Goal: Task Accomplishment & Management: Manage account settings

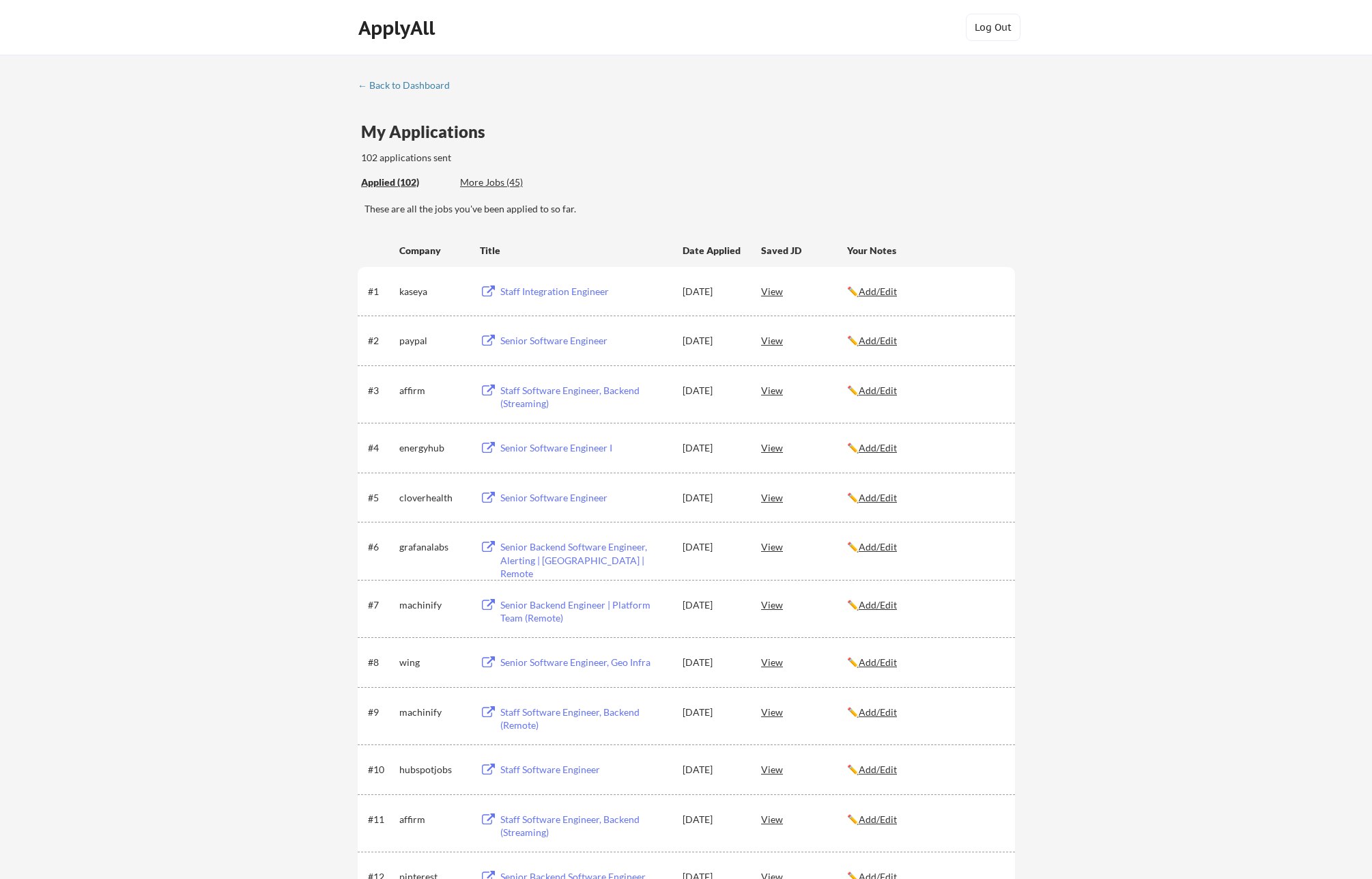
scroll to position [2783, 0]
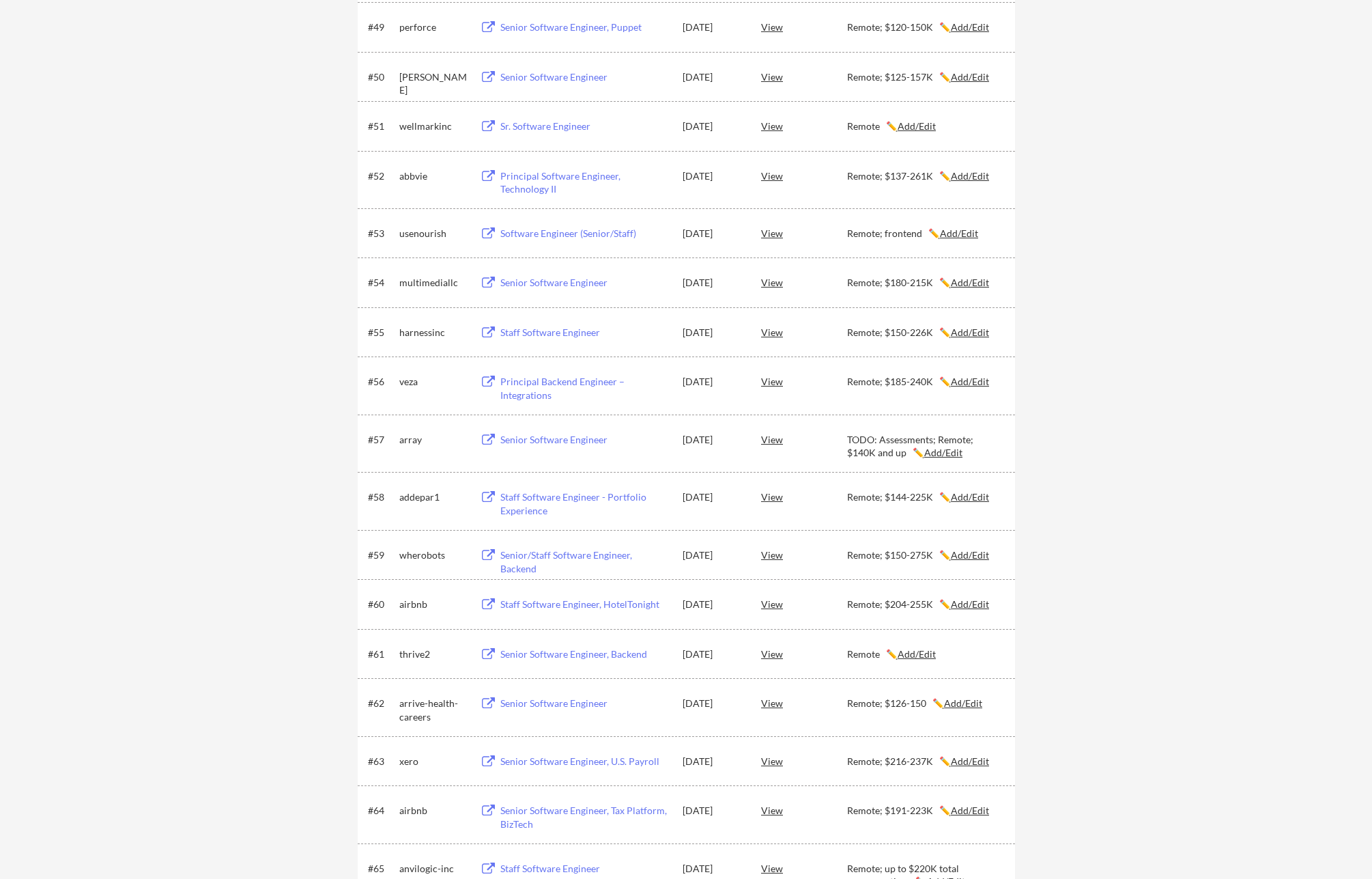
click at [517, 442] on div "Senior Software Engineer" at bounding box center [584, 439] width 169 height 14
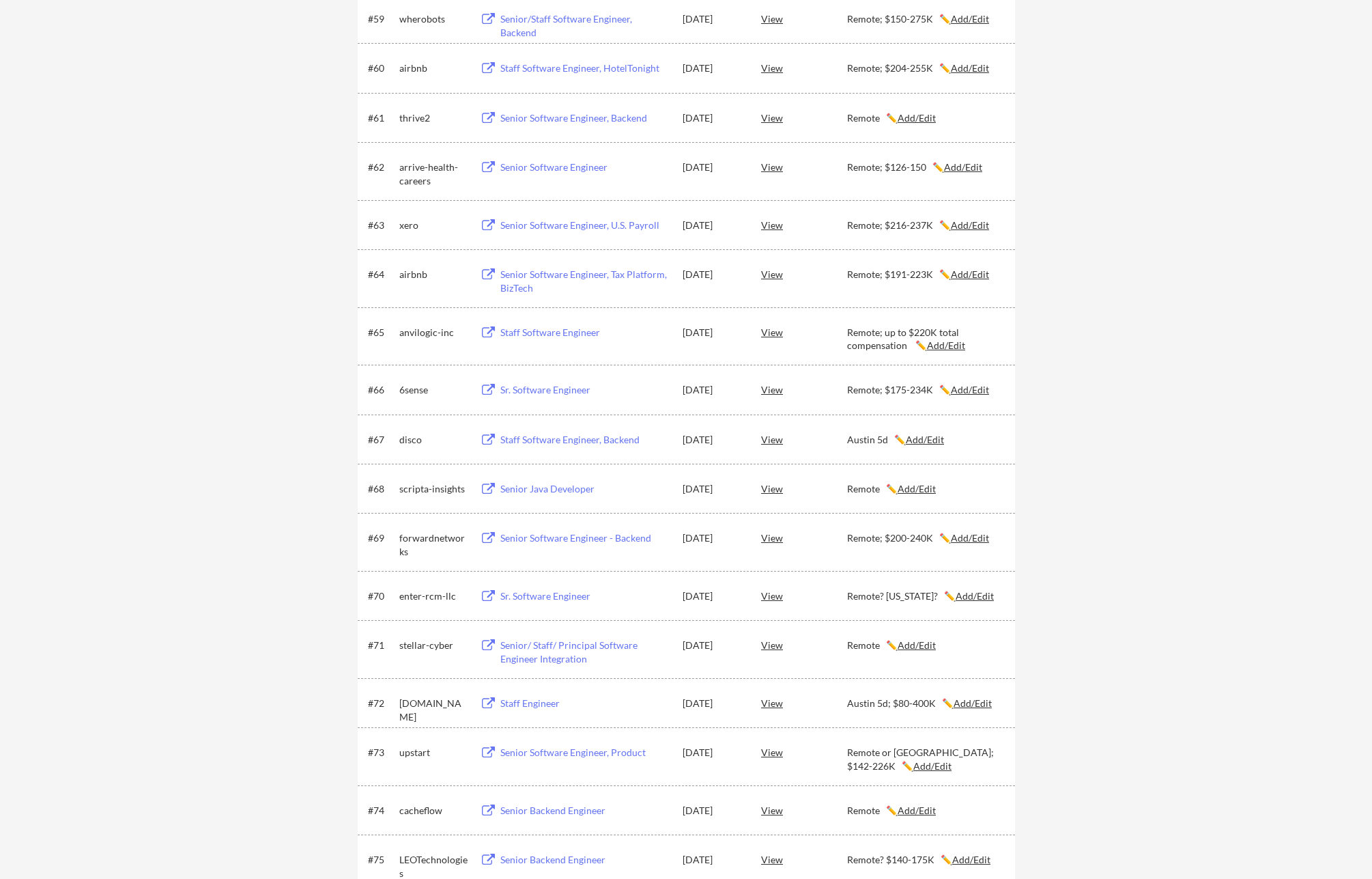
click at [574, 437] on div "Staff Software Engineer, Backend" at bounding box center [584, 439] width 169 height 14
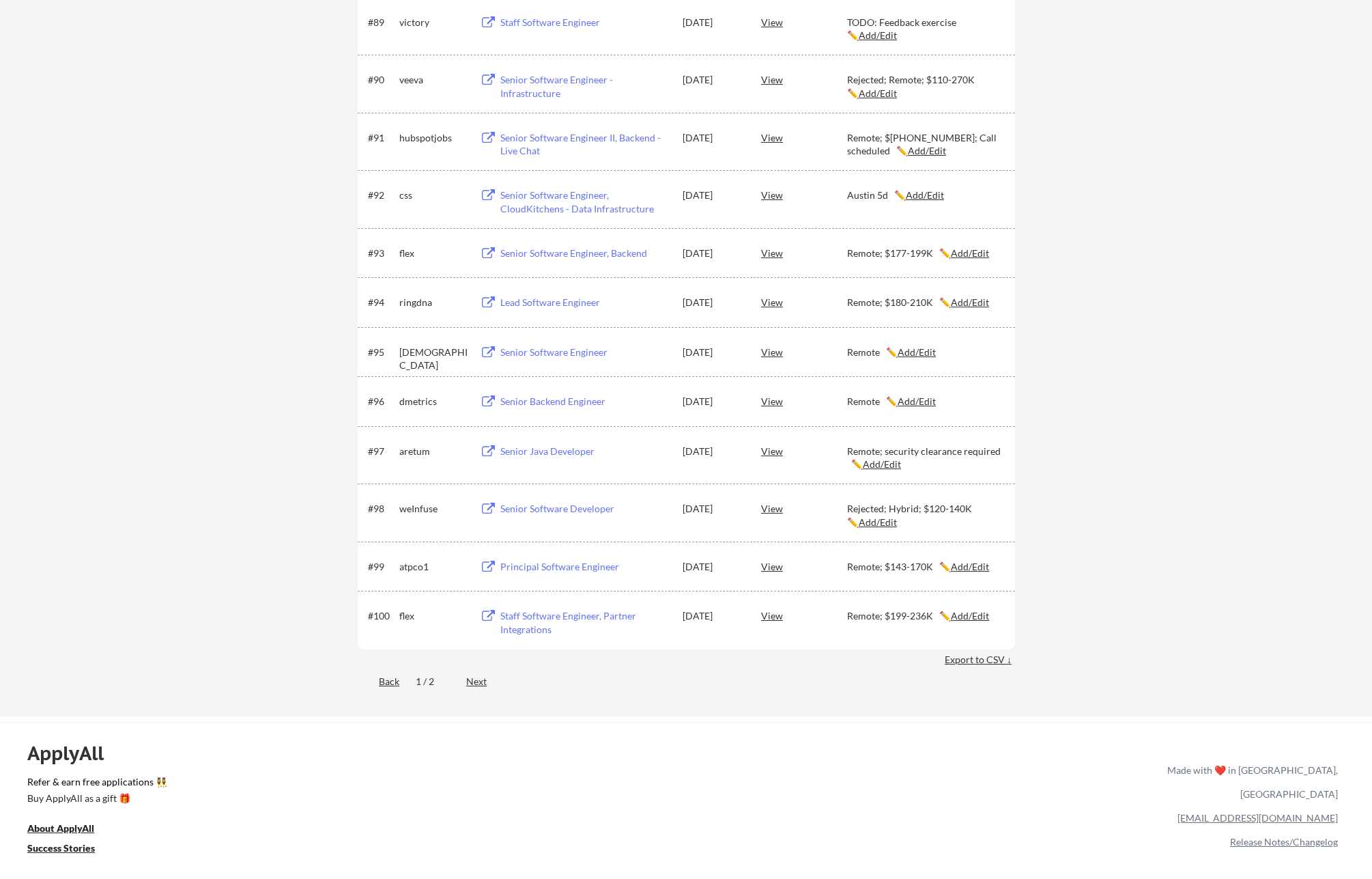
scroll to position [4924, 0]
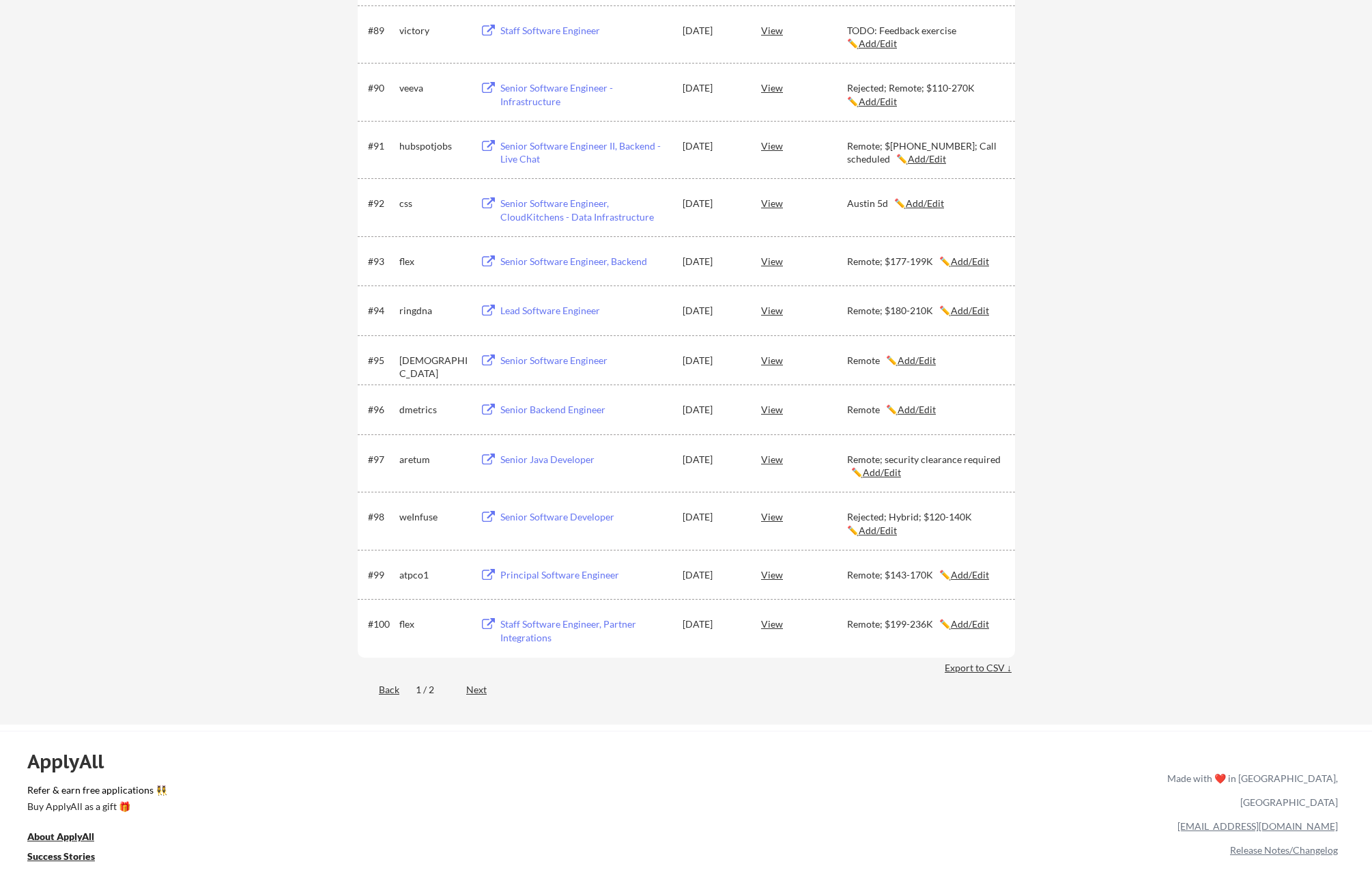
click at [479, 694] on div "Next" at bounding box center [484, 690] width 36 height 14
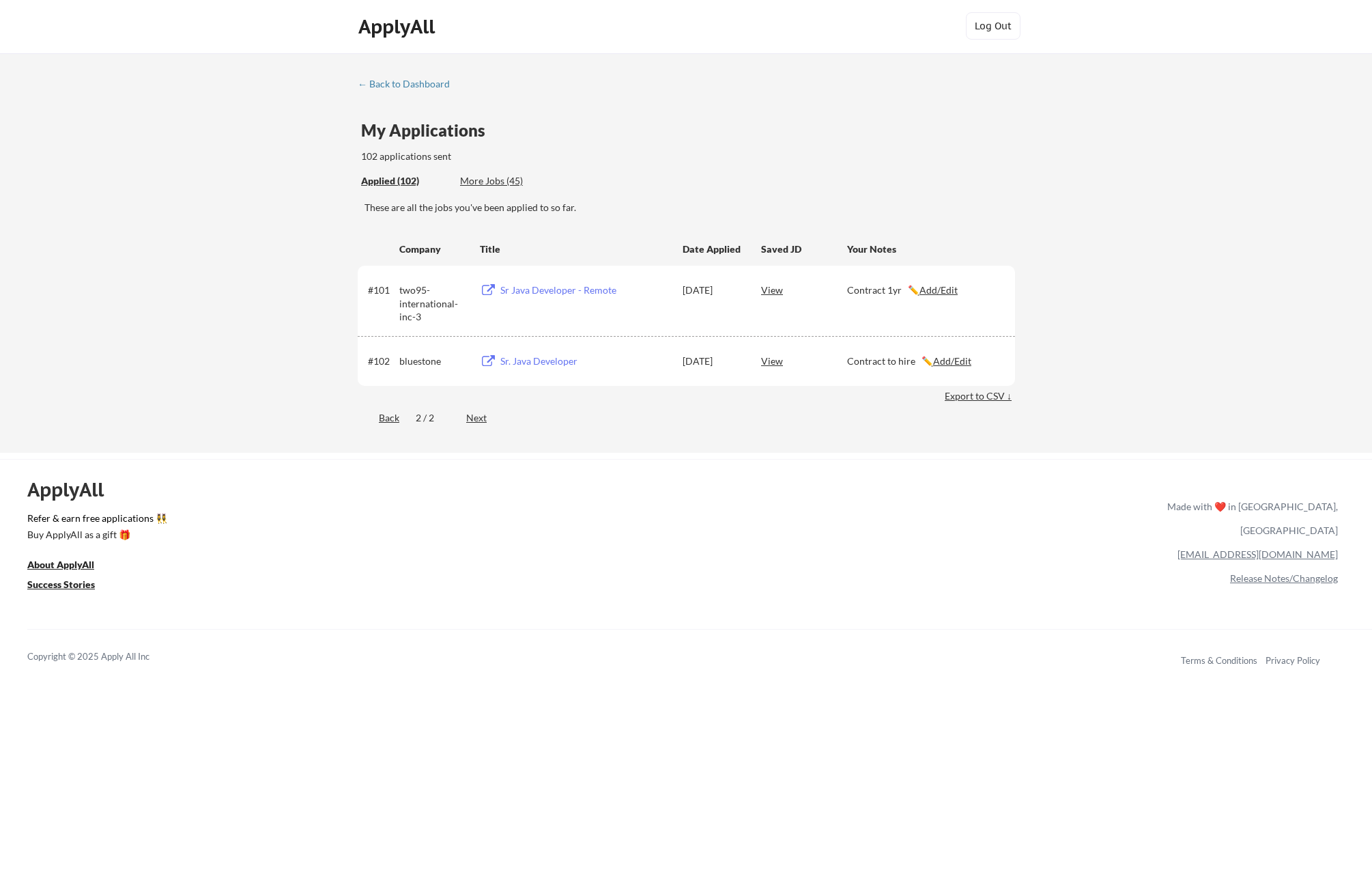
scroll to position [0, 0]
click at [398, 418] on div "Back" at bounding box center [378, 419] width 41 height 14
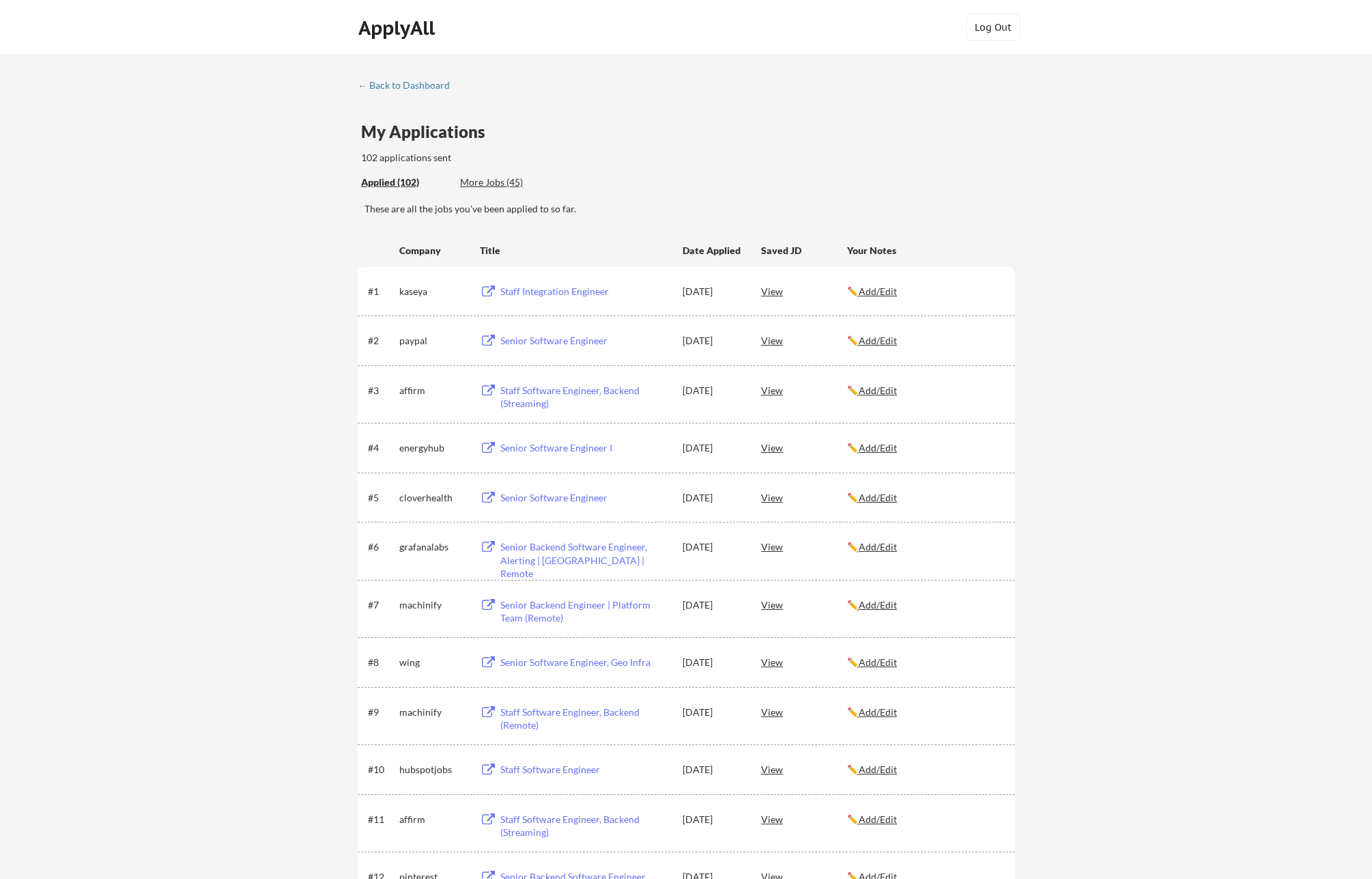
scroll to position [961, 0]
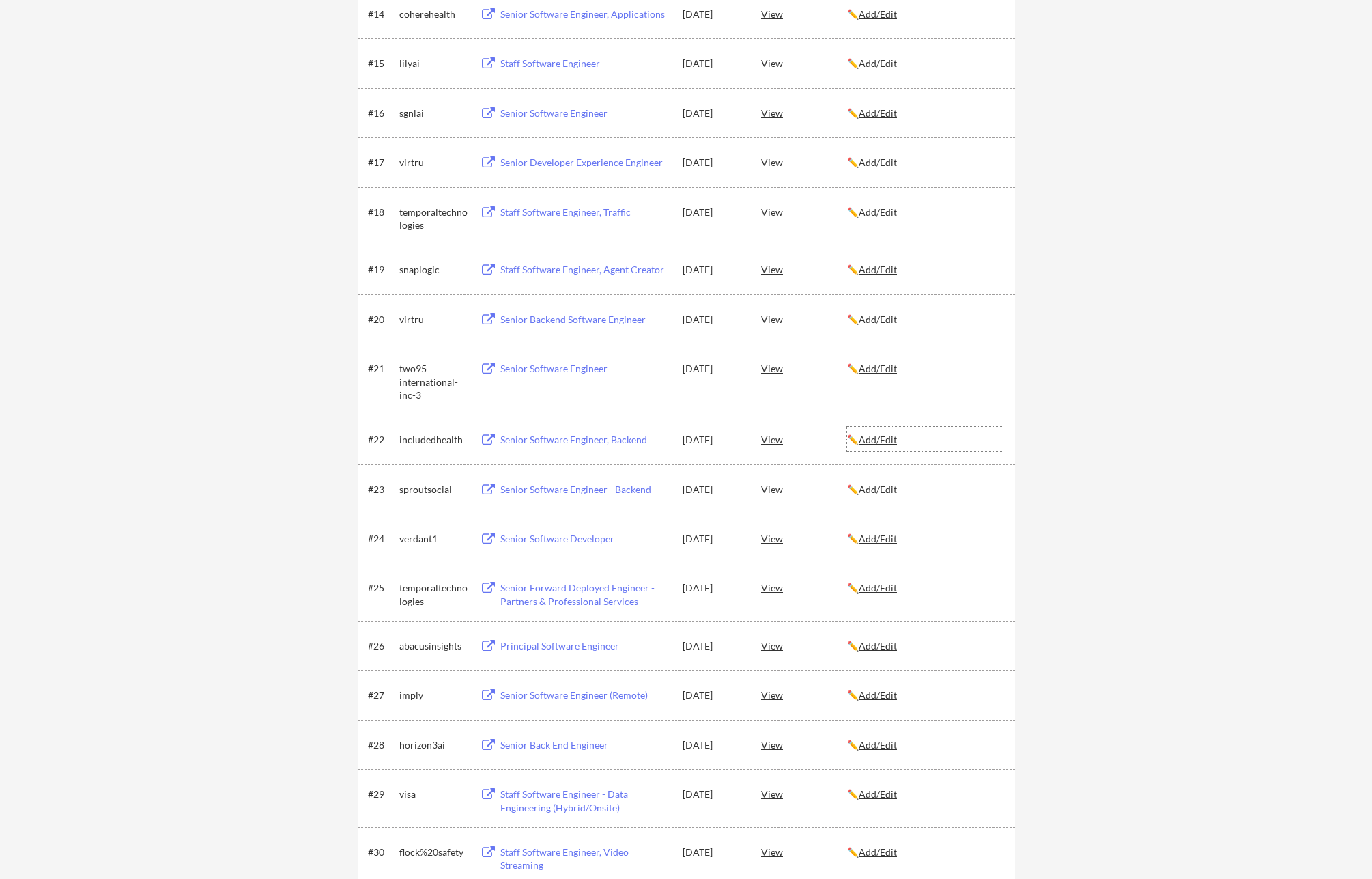
click at [880, 441] on u "Add/Edit" at bounding box center [877, 439] width 38 height 11
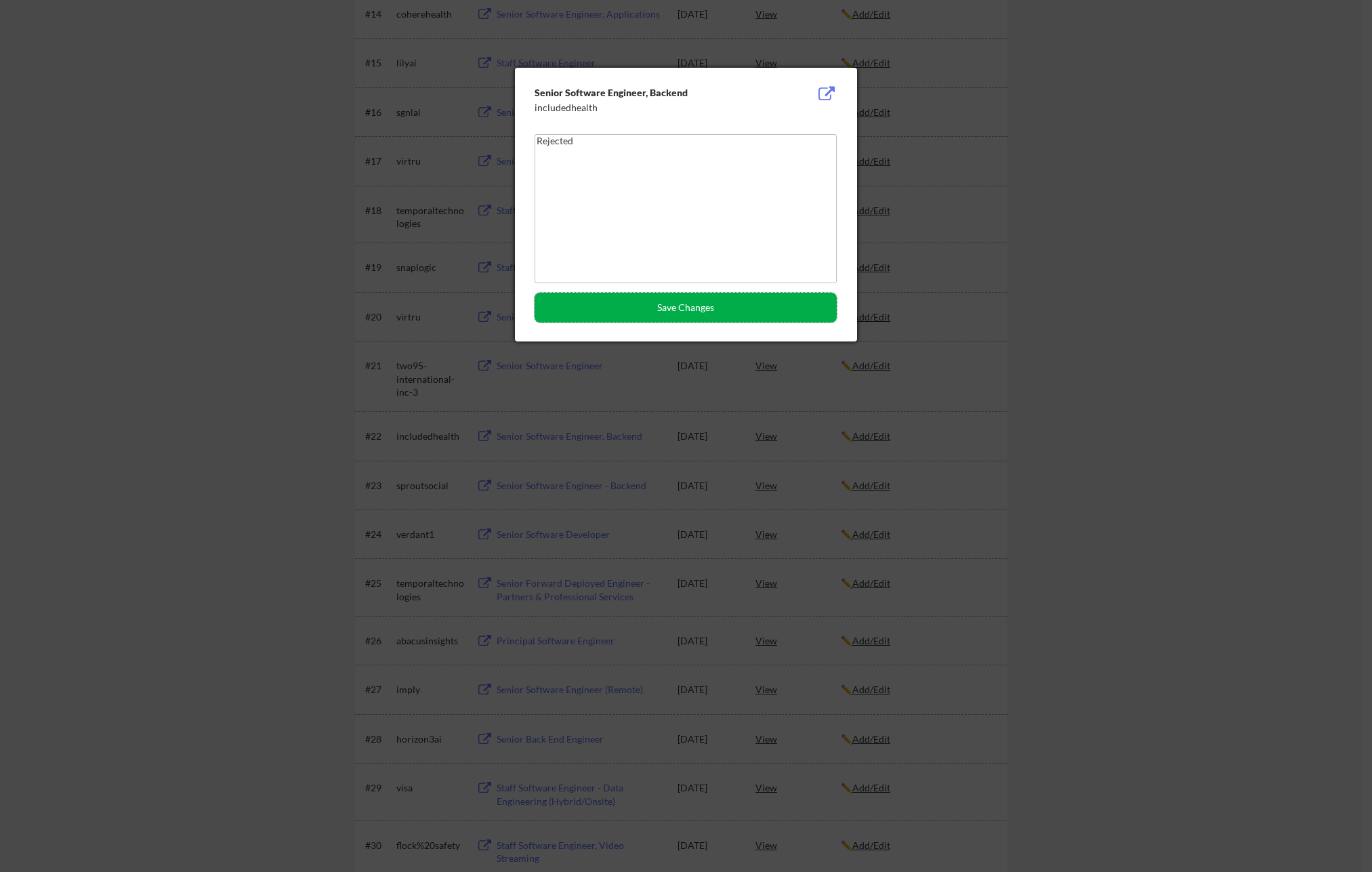
click at [697, 309] on button "Save Changes" at bounding box center [685, 307] width 302 height 30
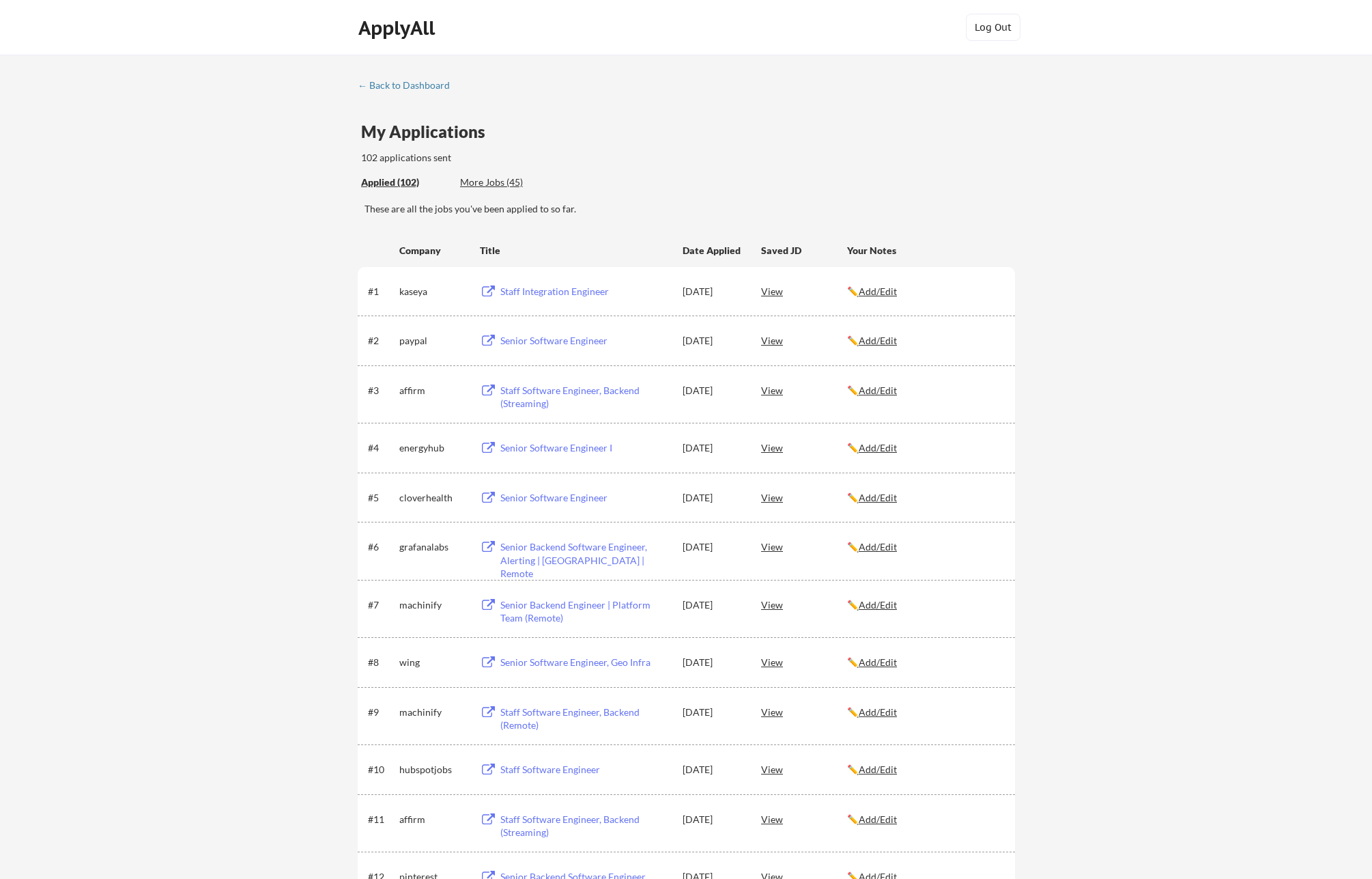
scroll to position [4292, 0]
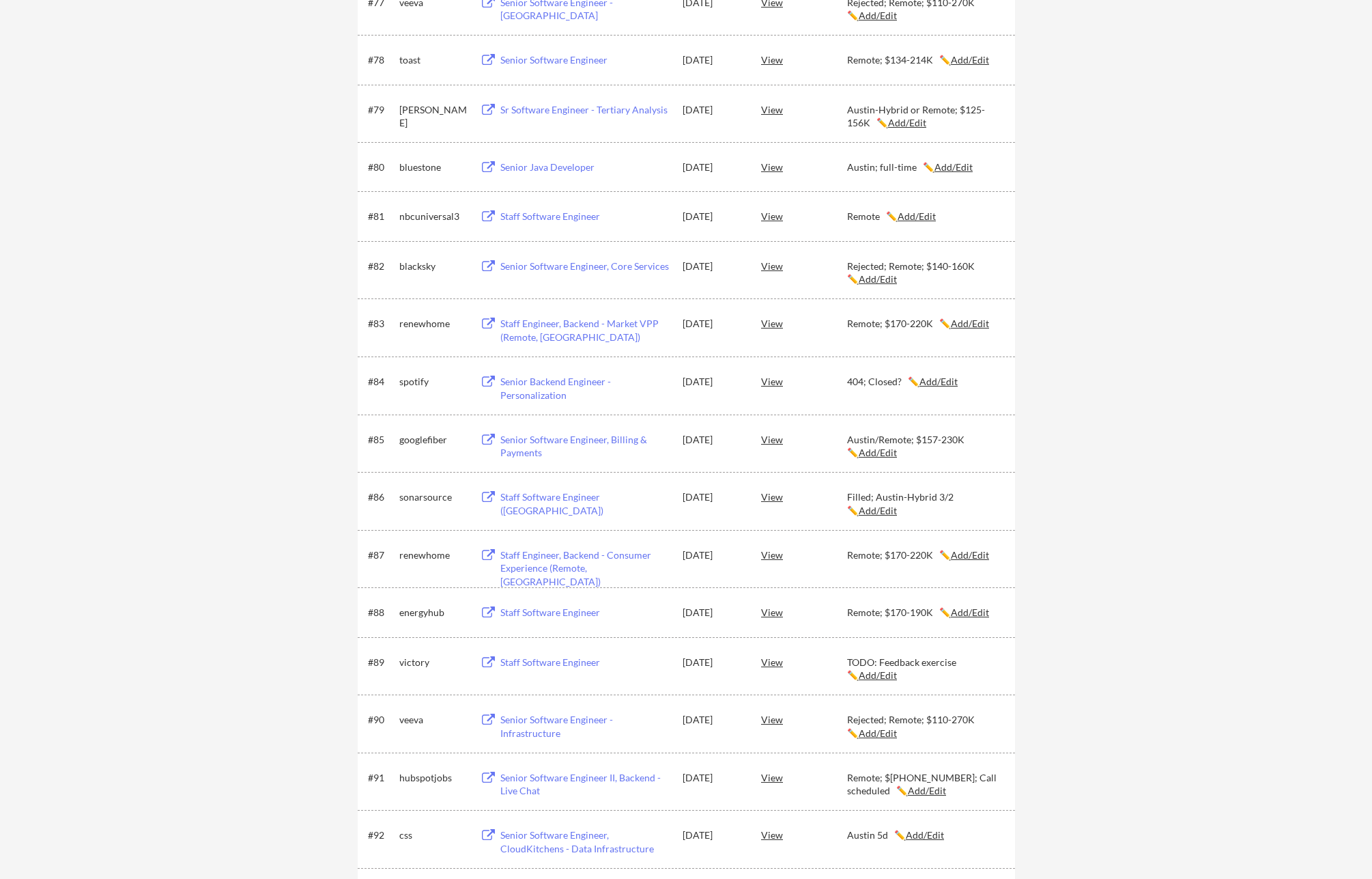
click at [858, 454] on u "Add/Edit" at bounding box center [877, 452] width 38 height 11
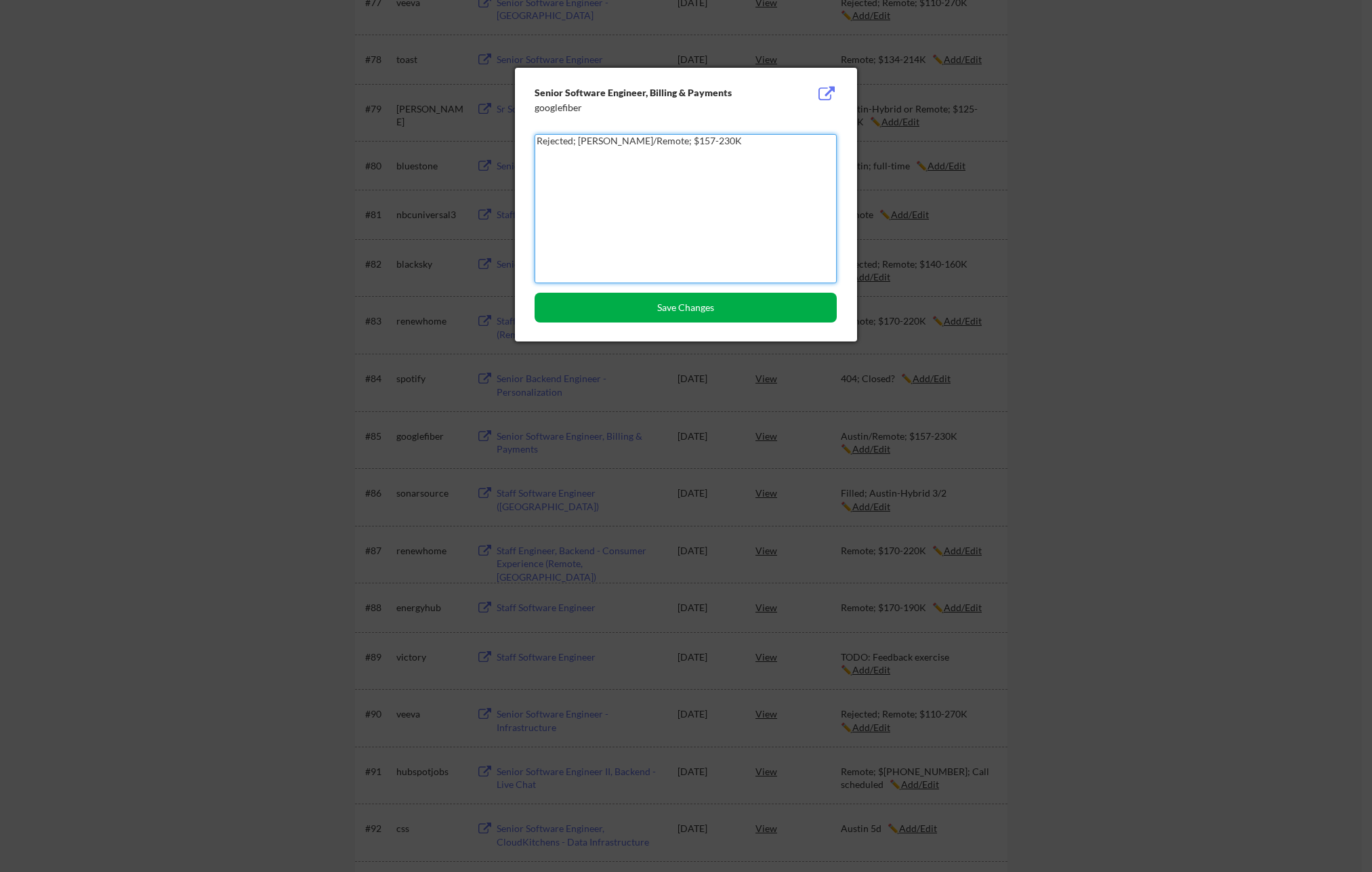
type textarea "Rejected; [PERSON_NAME]/Remote; $157-230K"
click at [729, 308] on button "Save Changes" at bounding box center [685, 307] width 302 height 30
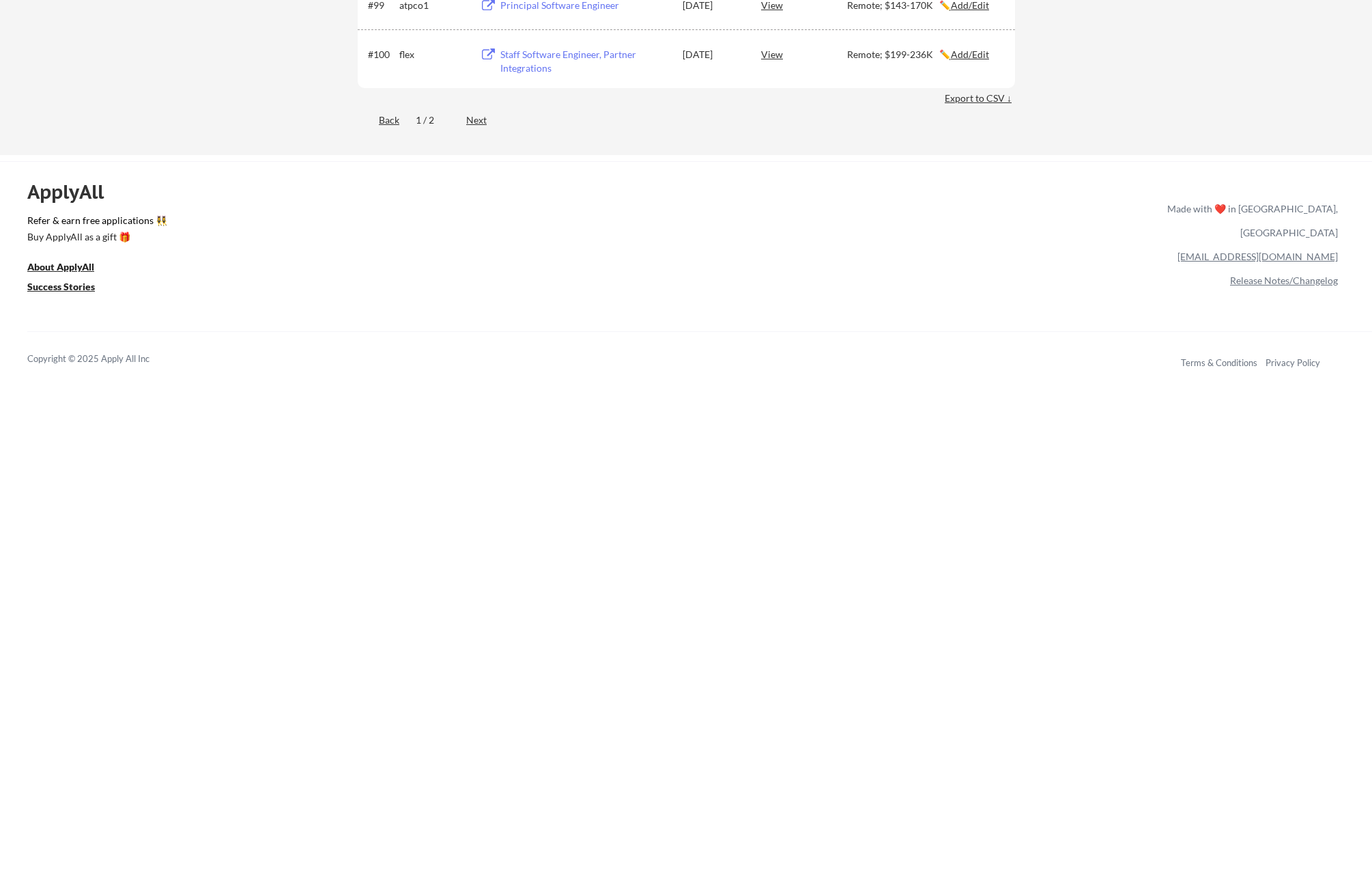
scroll to position [5422, 0]
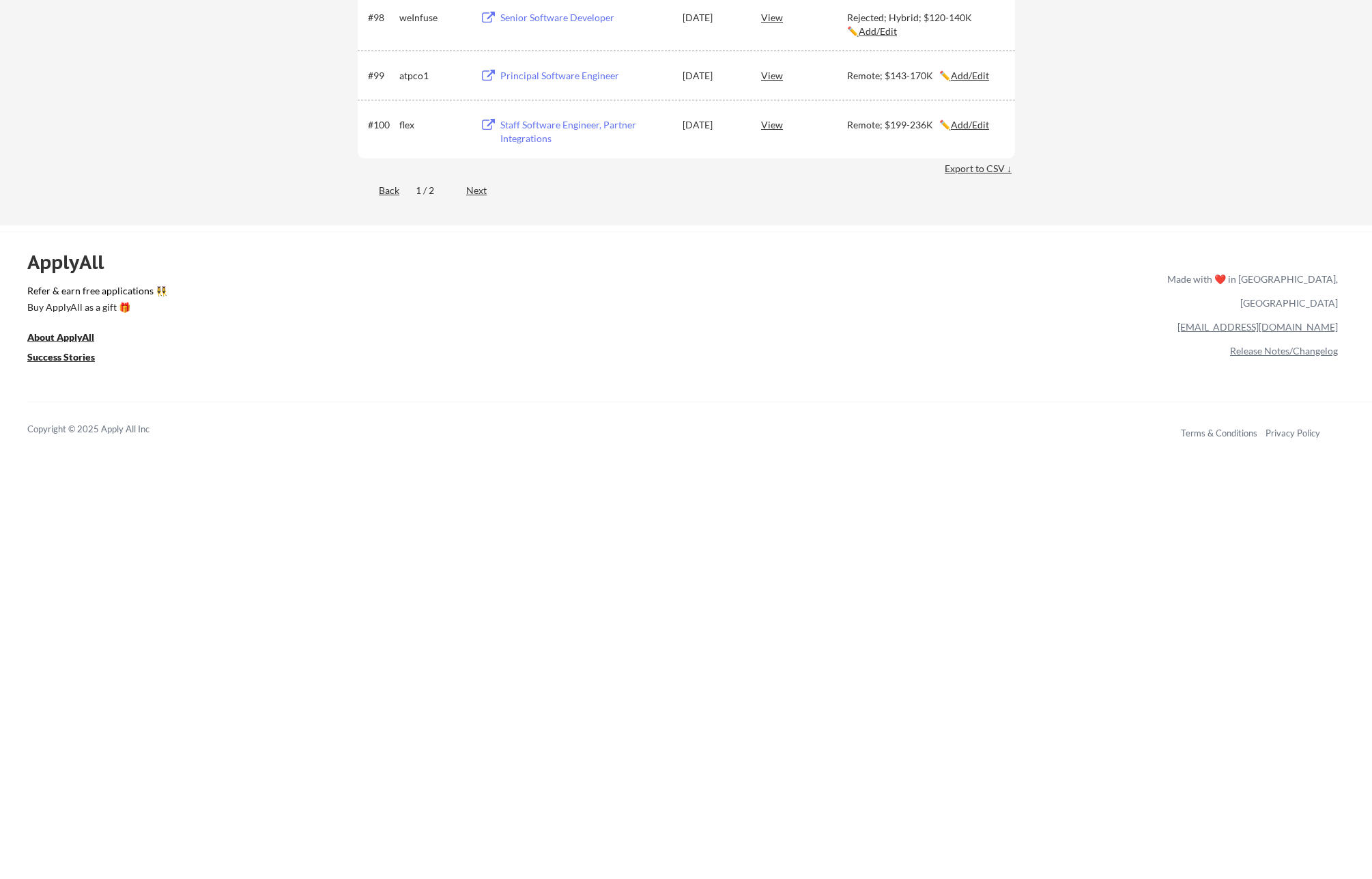
click at [480, 192] on div "Next" at bounding box center [484, 190] width 36 height 14
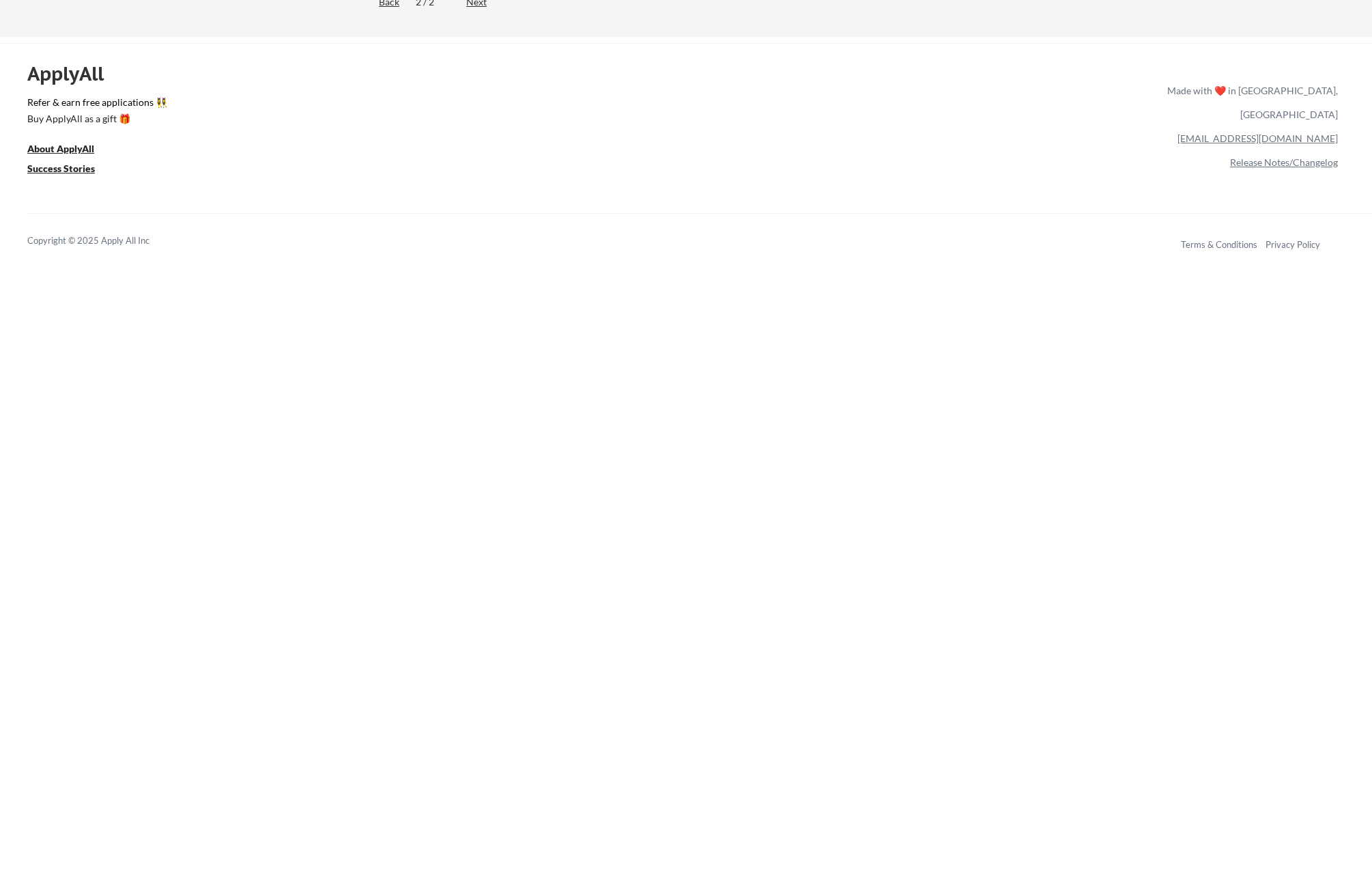
scroll to position [0, 0]
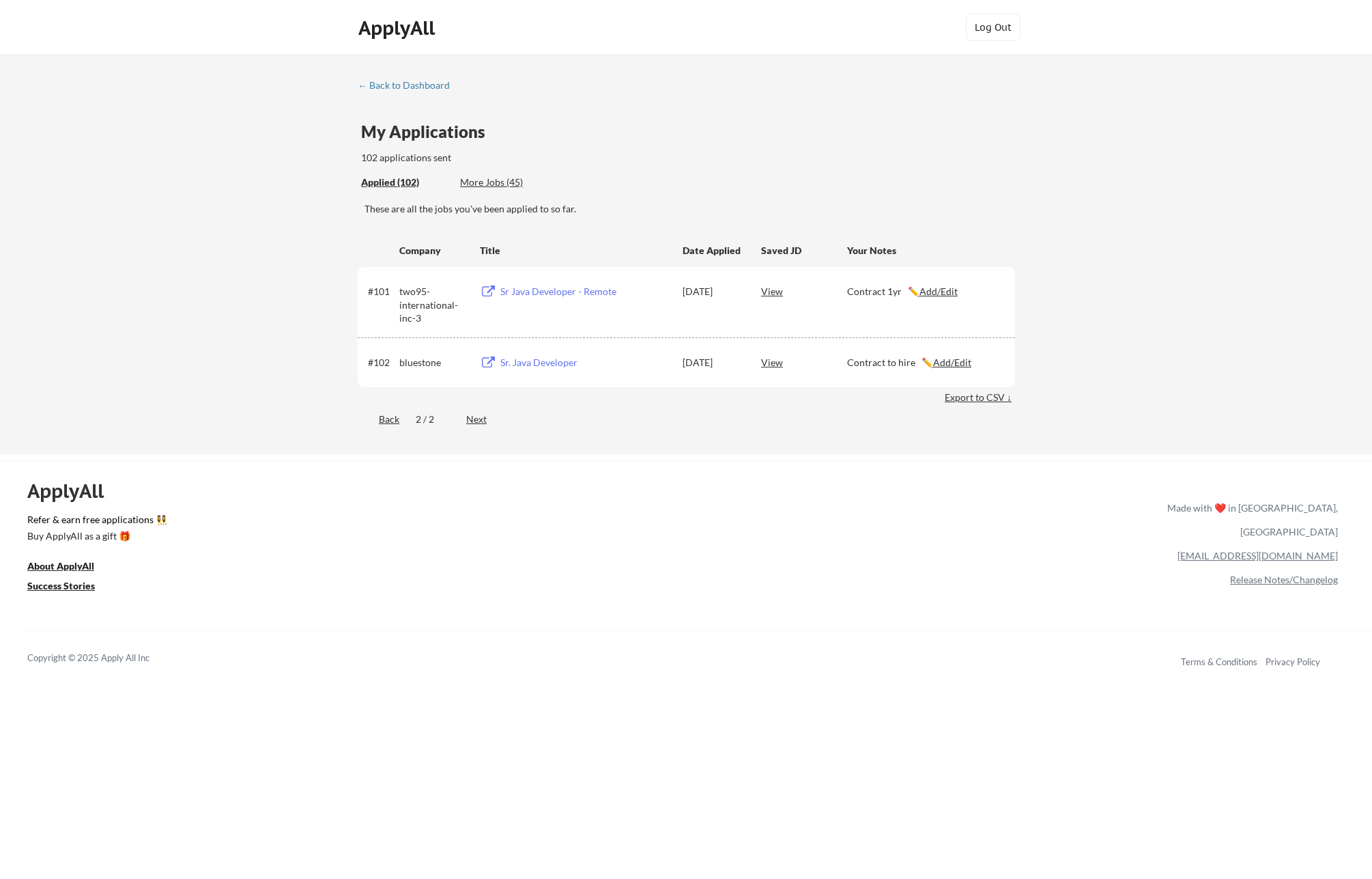
click at [381, 420] on div "Back" at bounding box center [378, 419] width 41 height 14
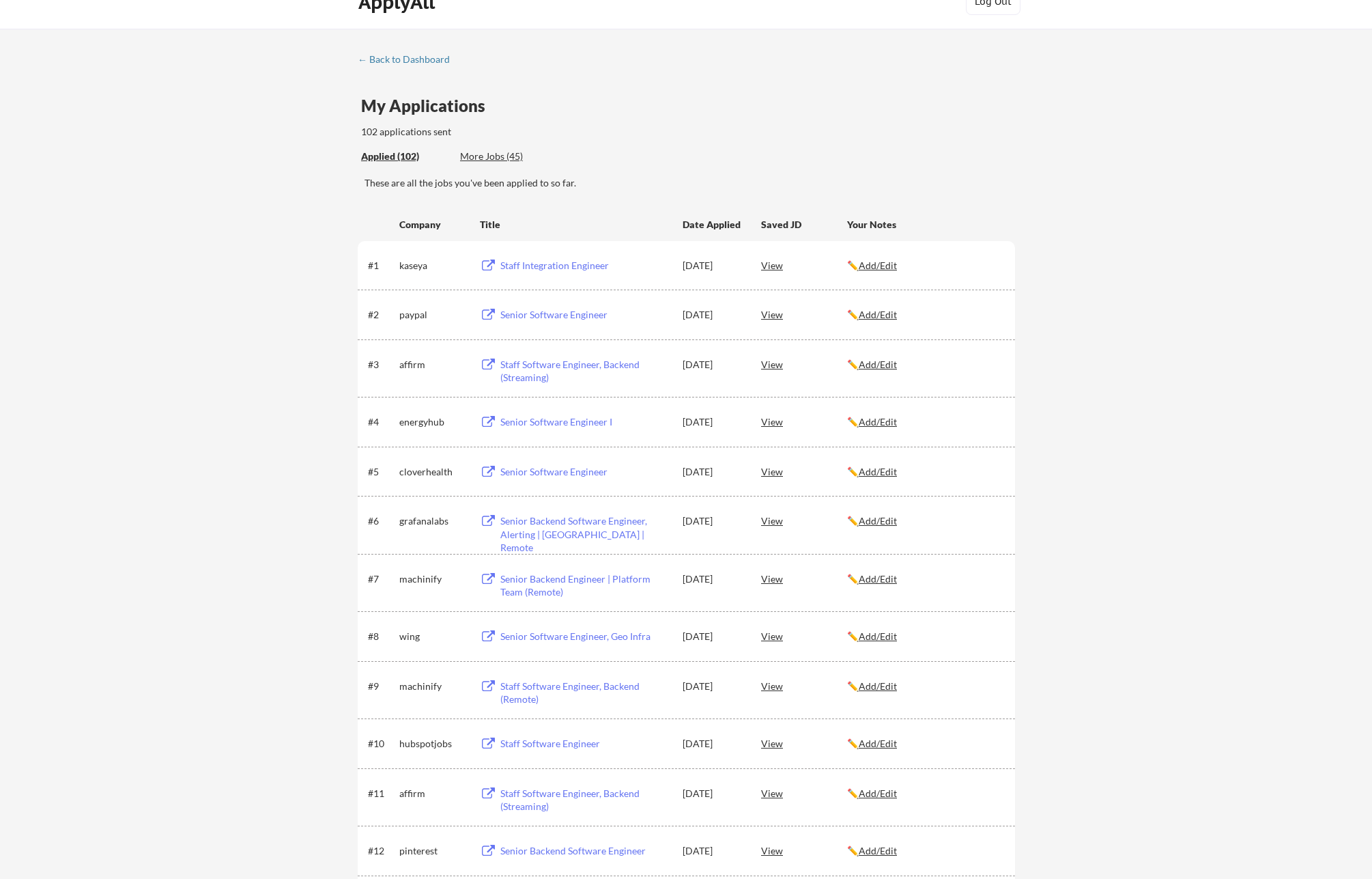
scroll to position [34, 0]
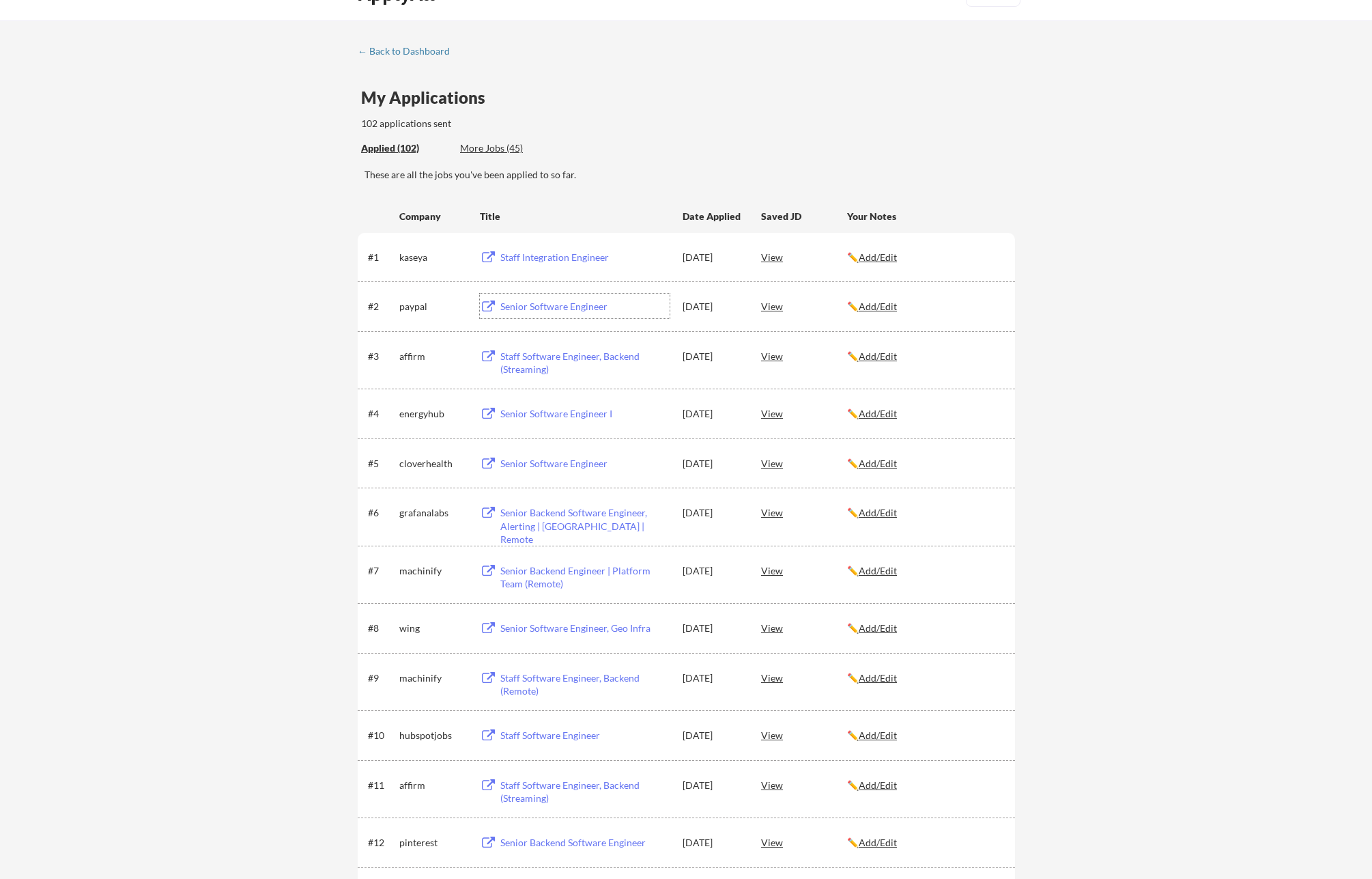
click at [525, 306] on div "Senior Software Engineer" at bounding box center [584, 307] width 169 height 14
click at [879, 305] on u "Add/Edit" at bounding box center [877, 306] width 38 height 11
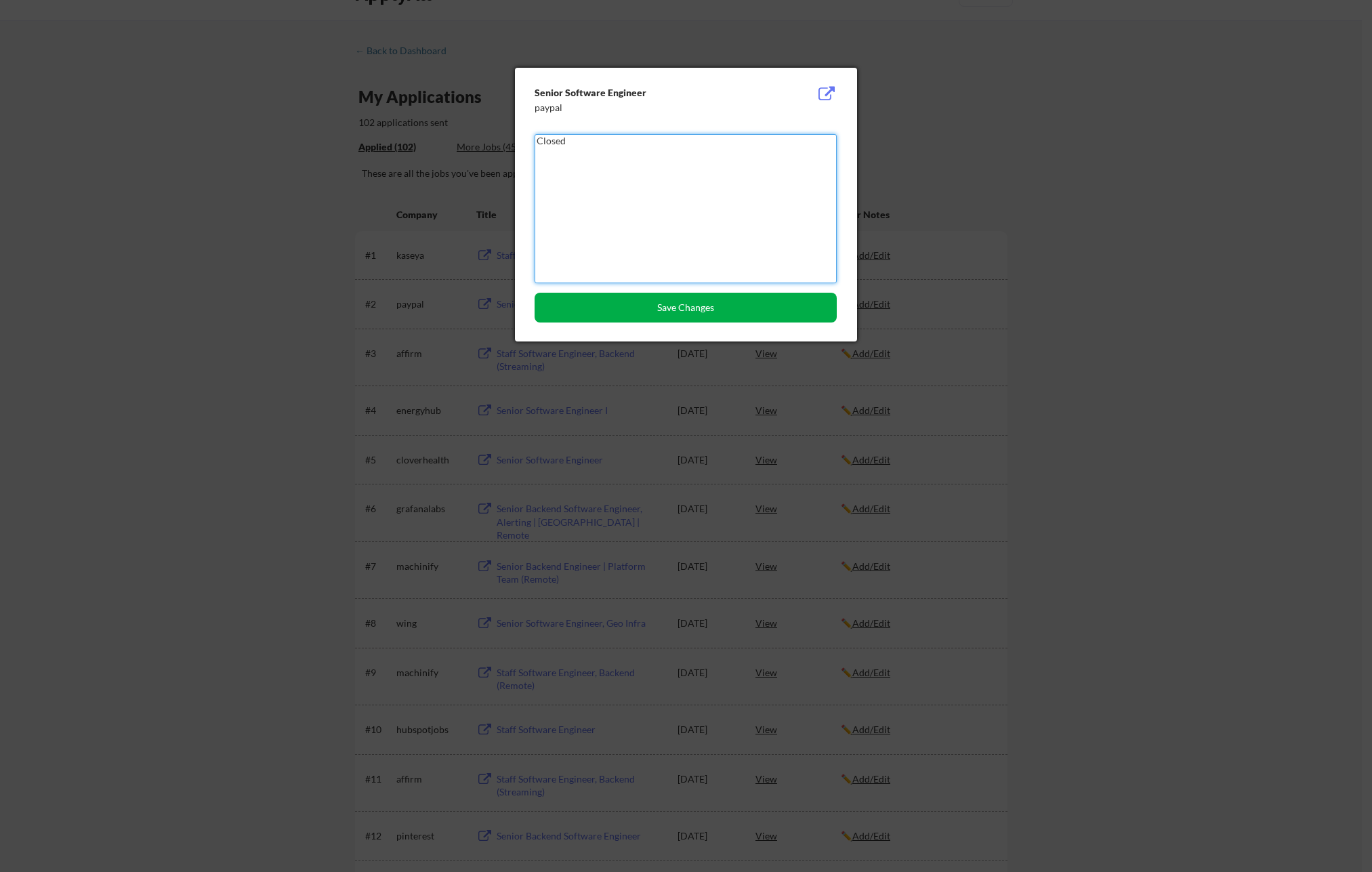
click at [730, 313] on button "Save Changes" at bounding box center [685, 307] width 302 height 30
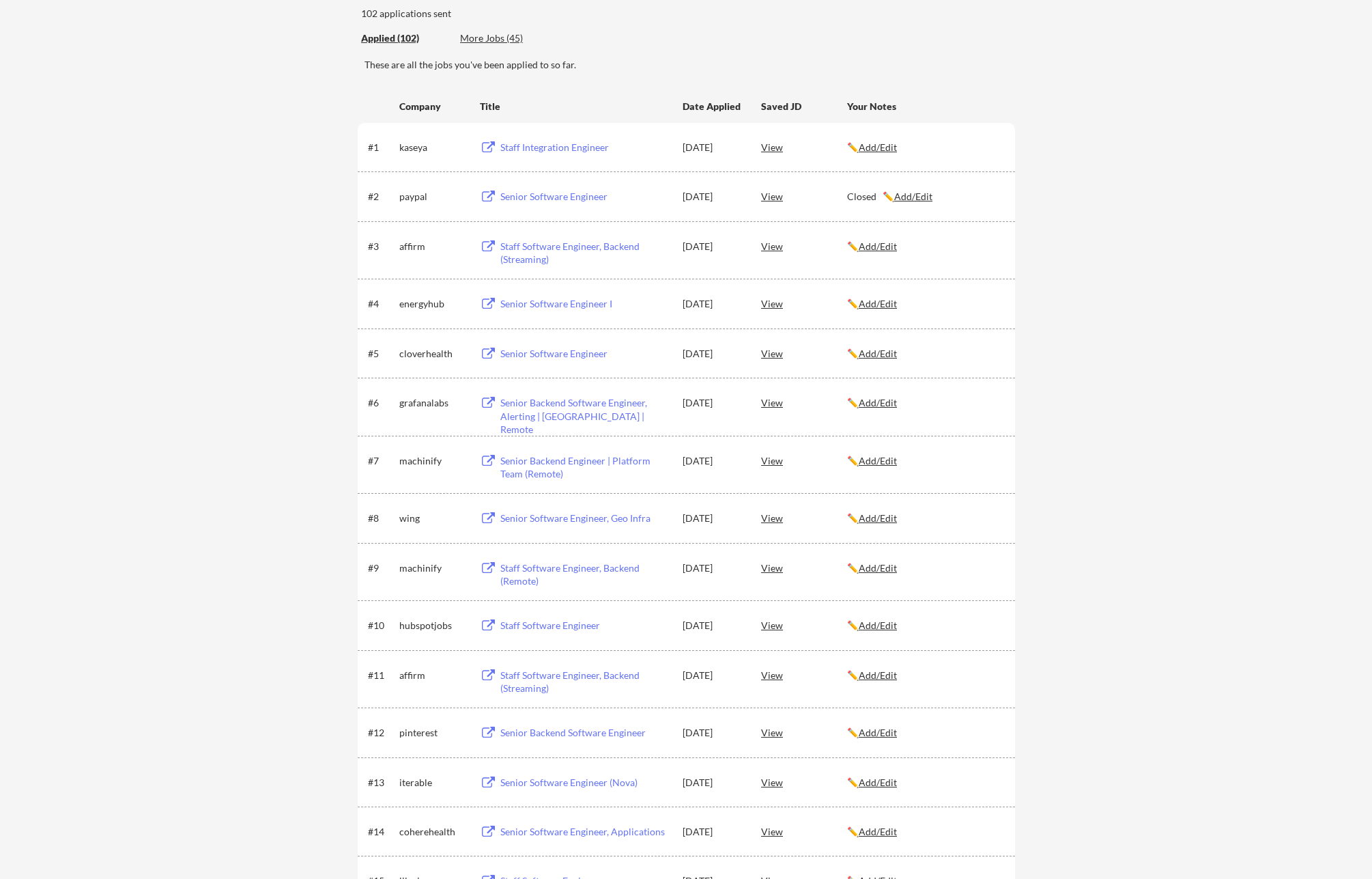
scroll to position [85, 0]
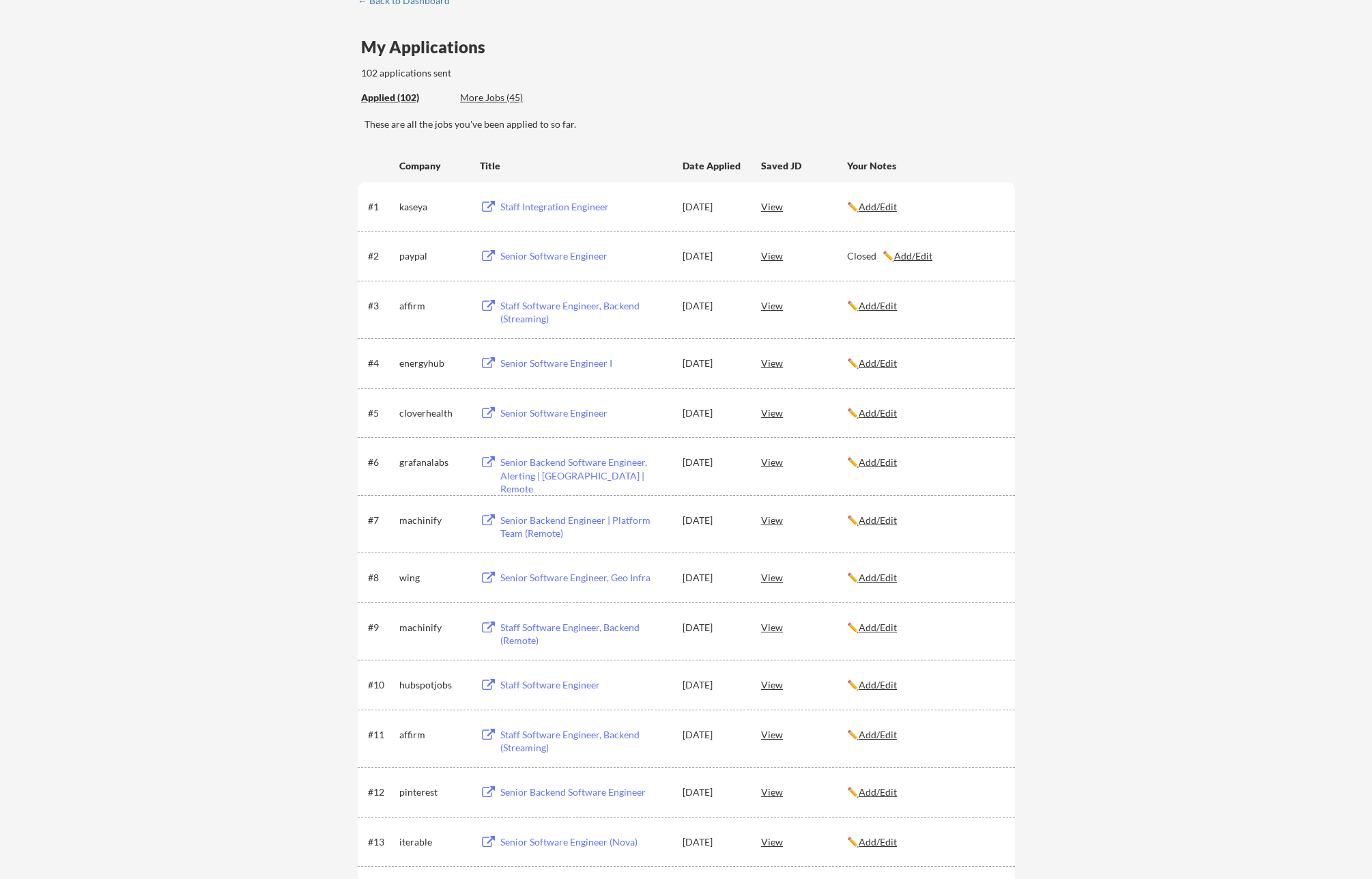
click at [475, 100] on div "More Jobs (45)" at bounding box center [510, 98] width 100 height 14
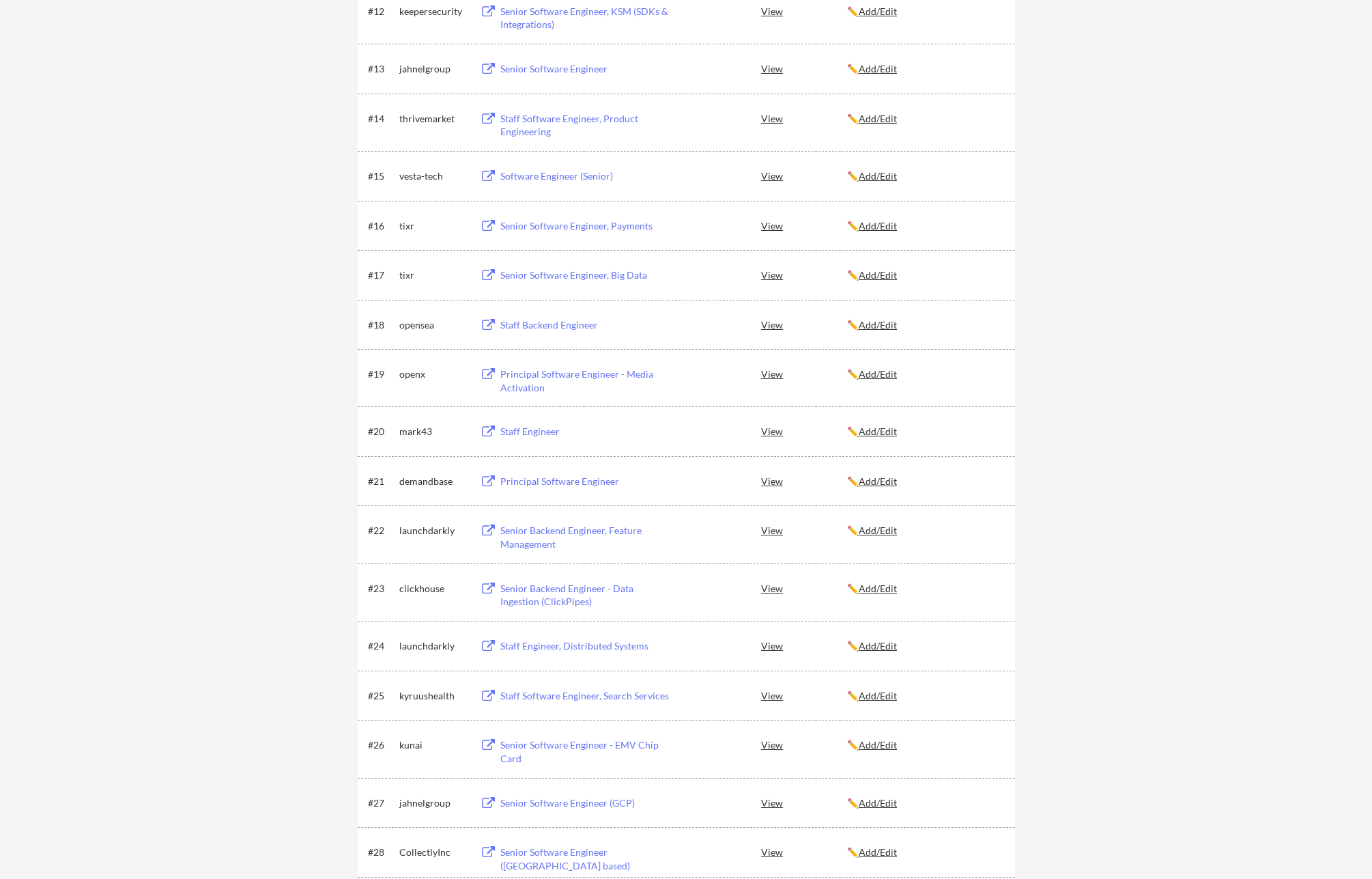
scroll to position [0, 0]
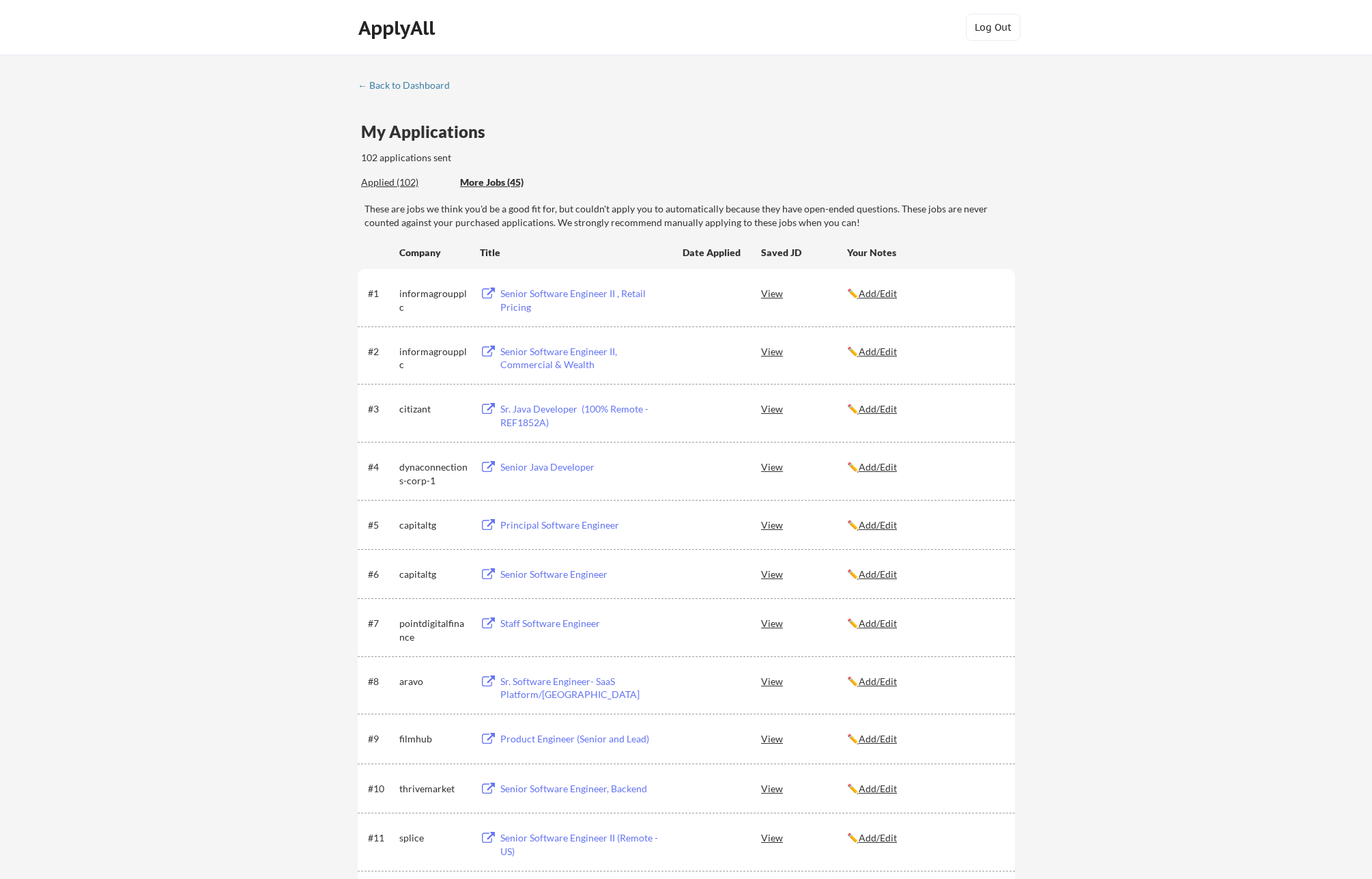
click at [383, 174] on div "Applied (102) More Jobs (45)" at bounding box center [460, 182] width 199 height 28
click at [384, 181] on div "Applied (102)" at bounding box center [405, 182] width 89 height 14
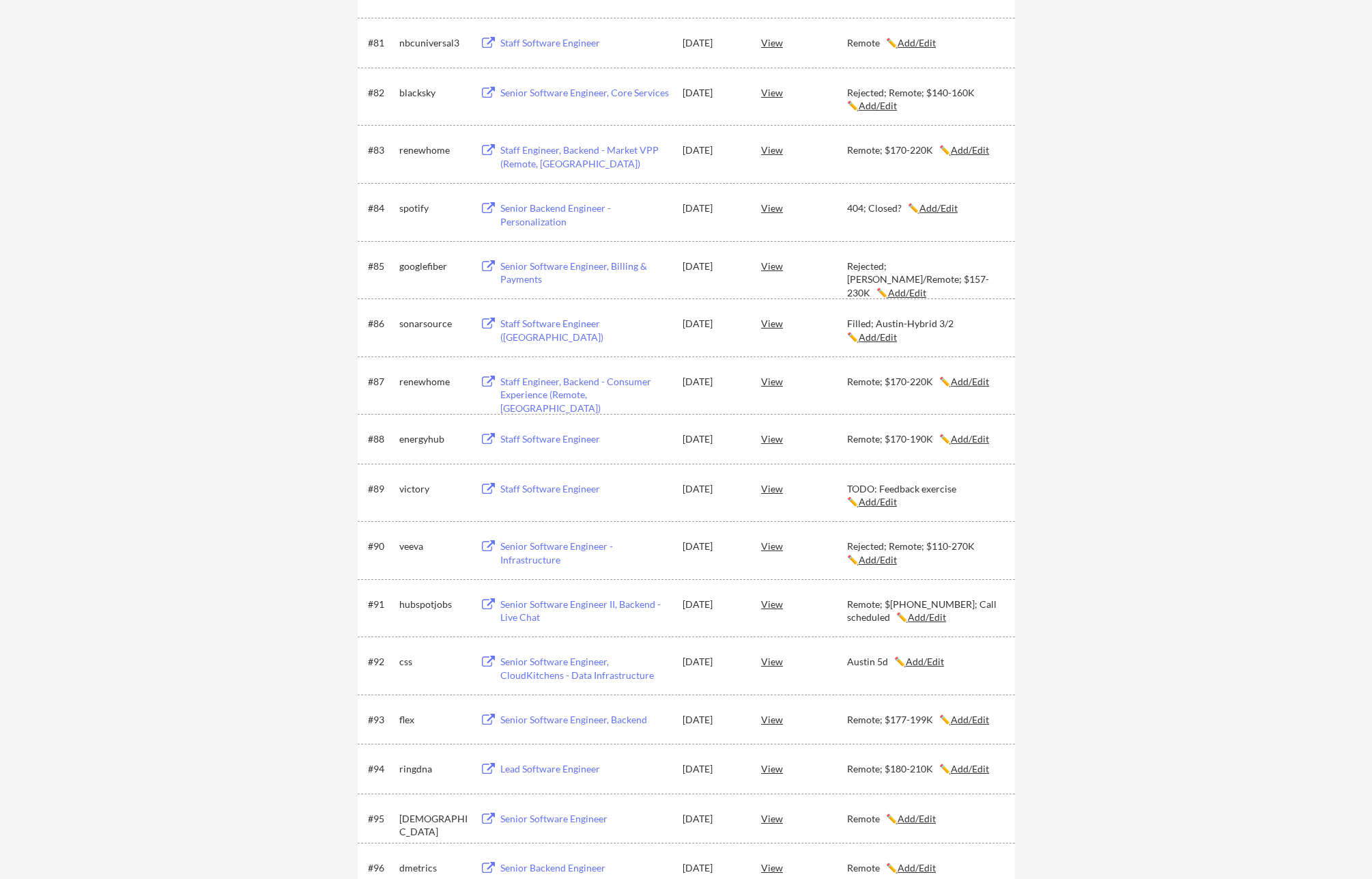
click at [955, 437] on u "Add/Edit" at bounding box center [970, 438] width 38 height 11
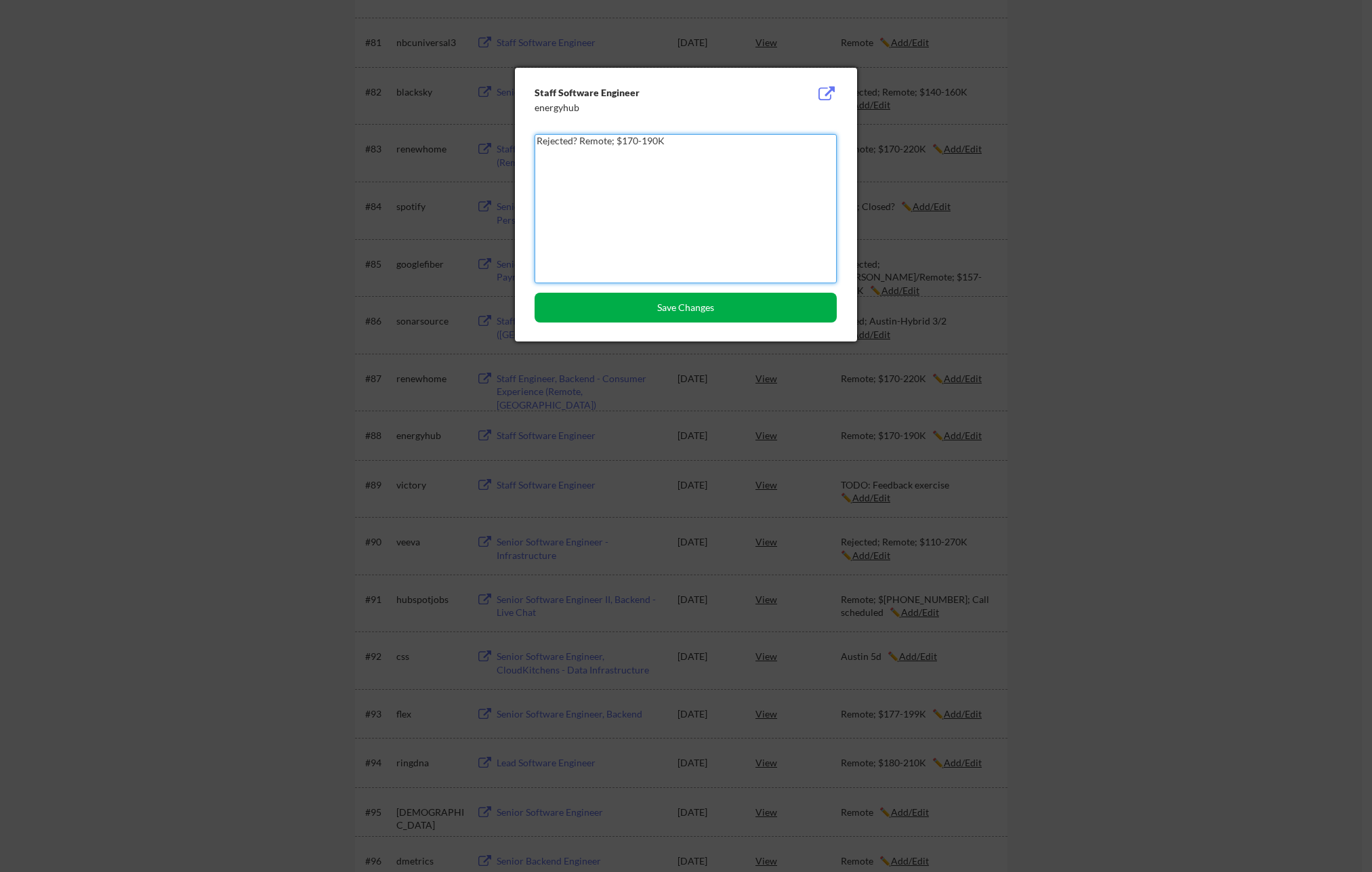
type textarea "Rejected? Remote; $170-190K"
click at [715, 314] on button "Save Changes" at bounding box center [685, 307] width 302 height 30
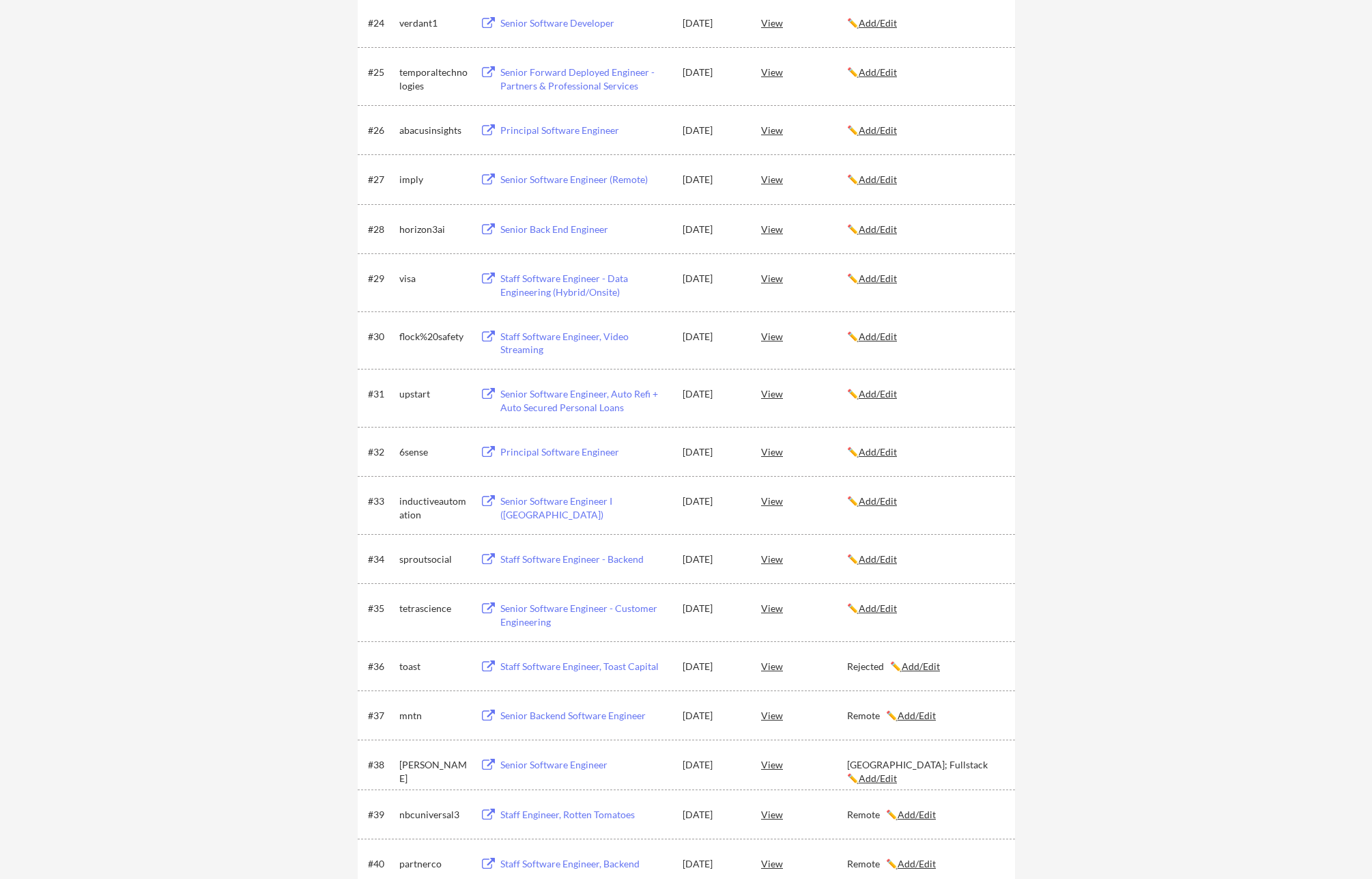
scroll to position [1407, 0]
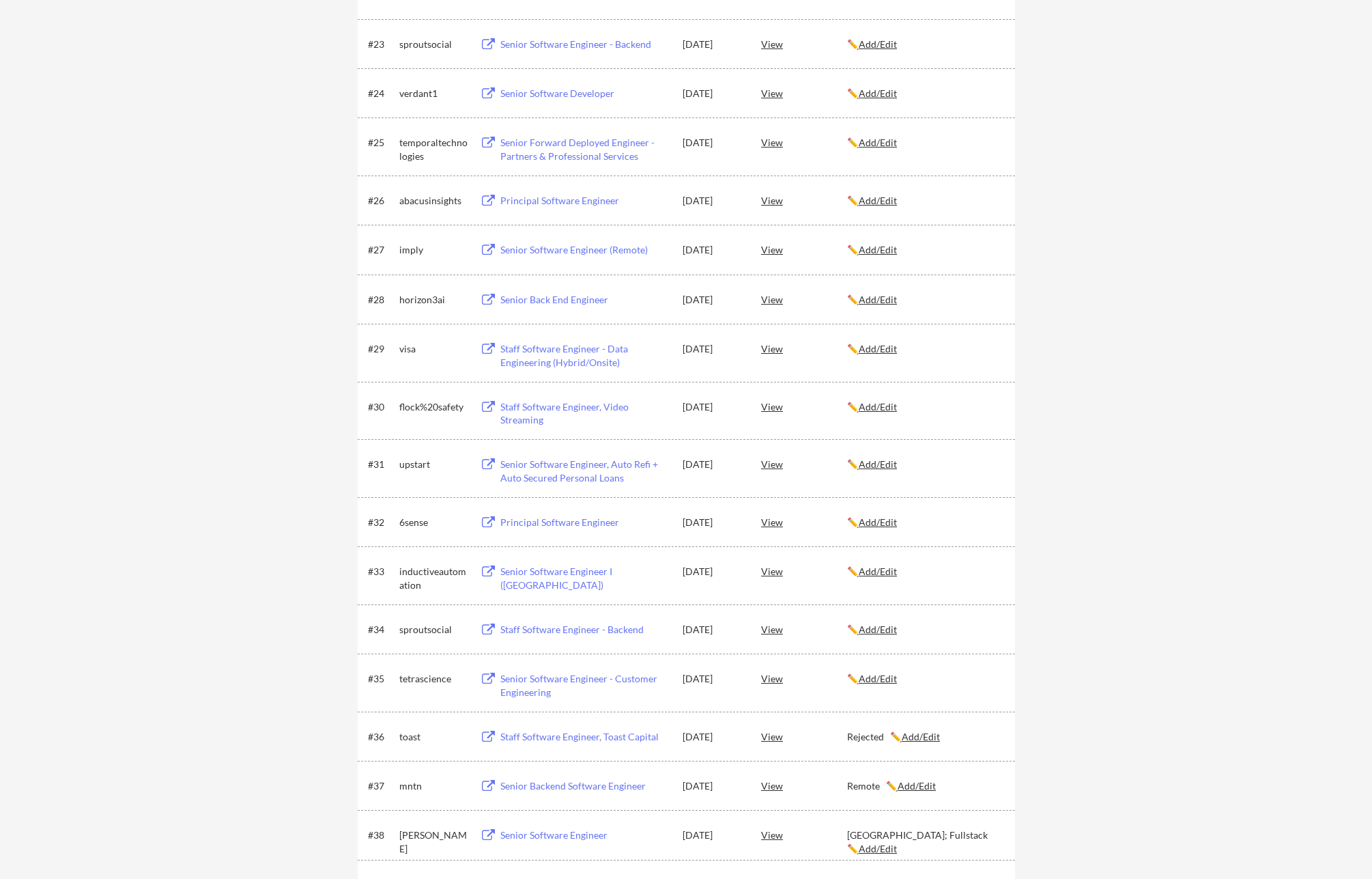
click at [894, 350] on u "Add/Edit" at bounding box center [877, 348] width 38 height 11
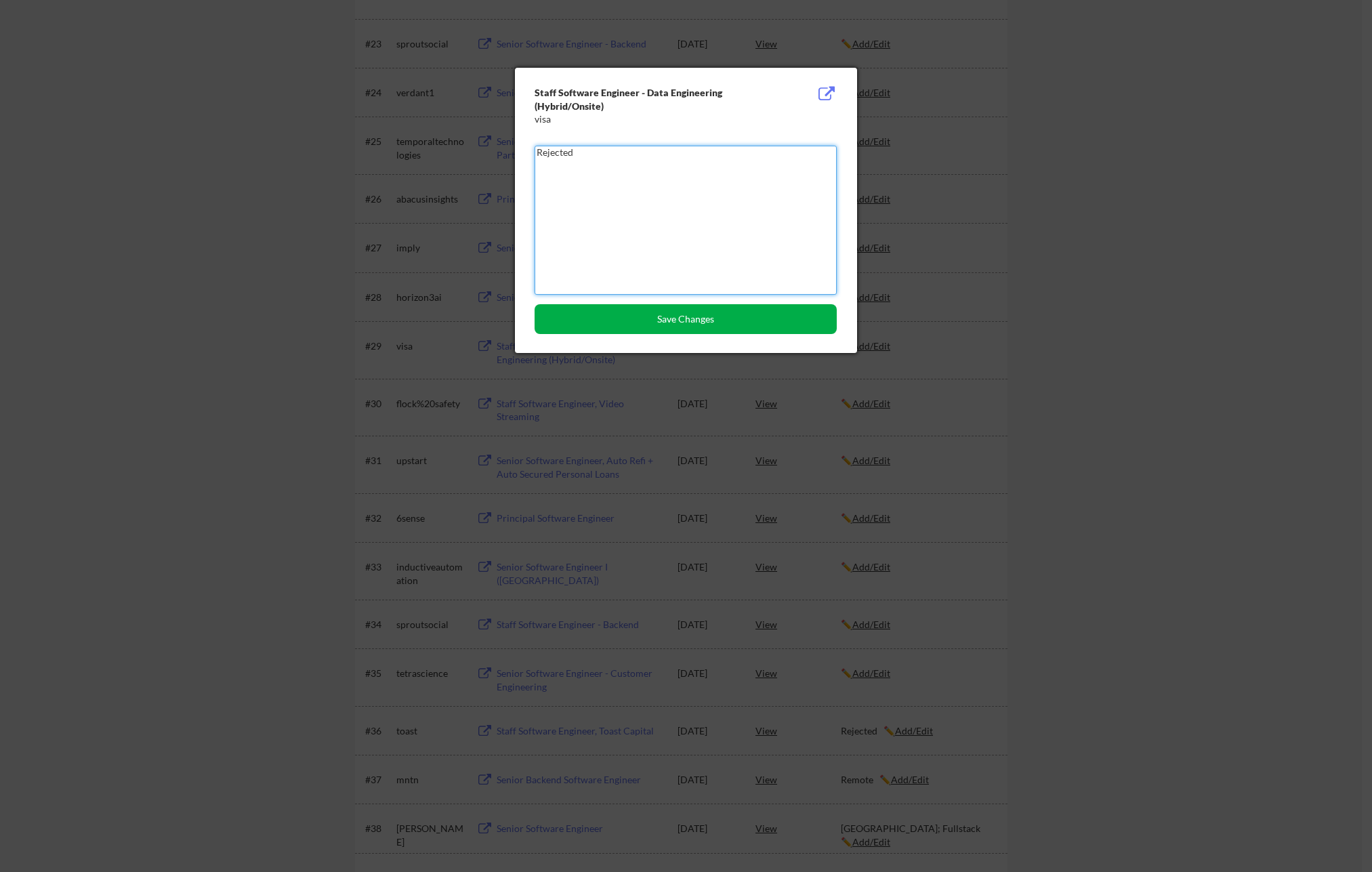
type textarea "Rejected"
click at [739, 328] on button "Save Changes" at bounding box center [685, 319] width 302 height 30
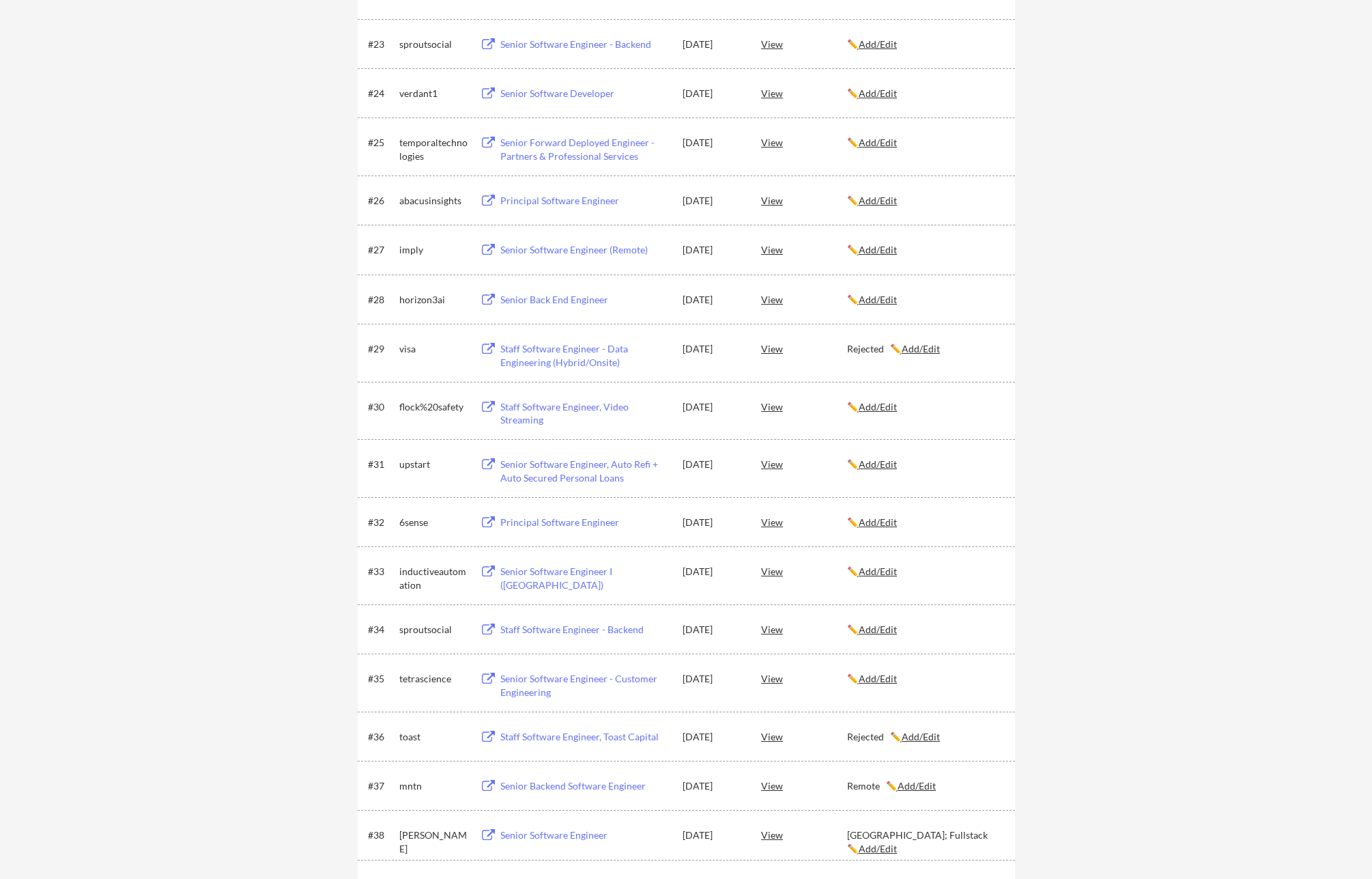
scroll to position [0, 0]
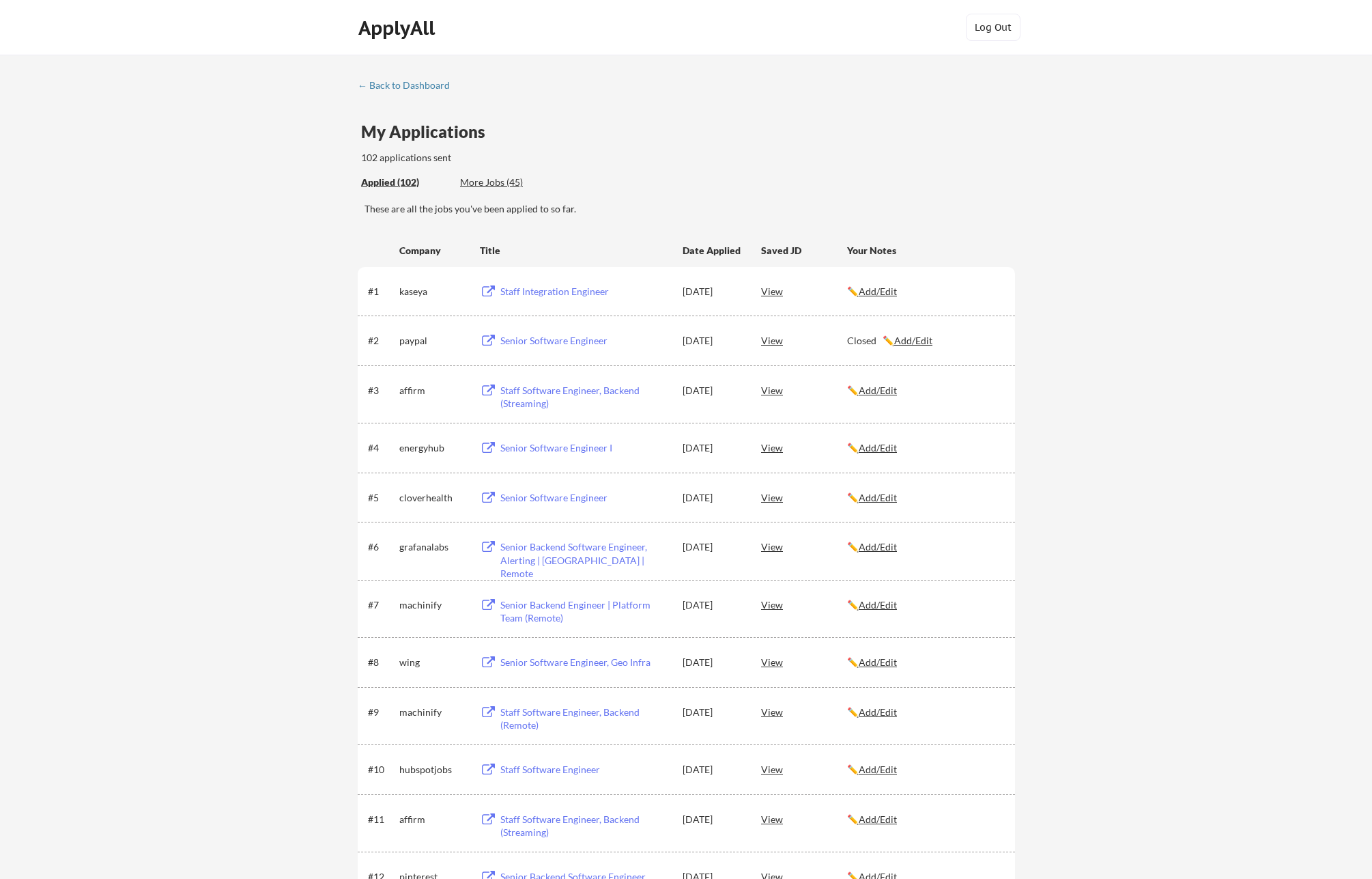
click at [589, 820] on div "Staff Software Engineer, Backend (Streaming)" at bounding box center [584, 825] width 169 height 27
click at [521, 391] on div "Staff Software Engineer, Backend (Streaming)" at bounding box center [584, 397] width 169 height 27
click at [885, 820] on u "Add/Edit" at bounding box center [877, 819] width 38 height 11
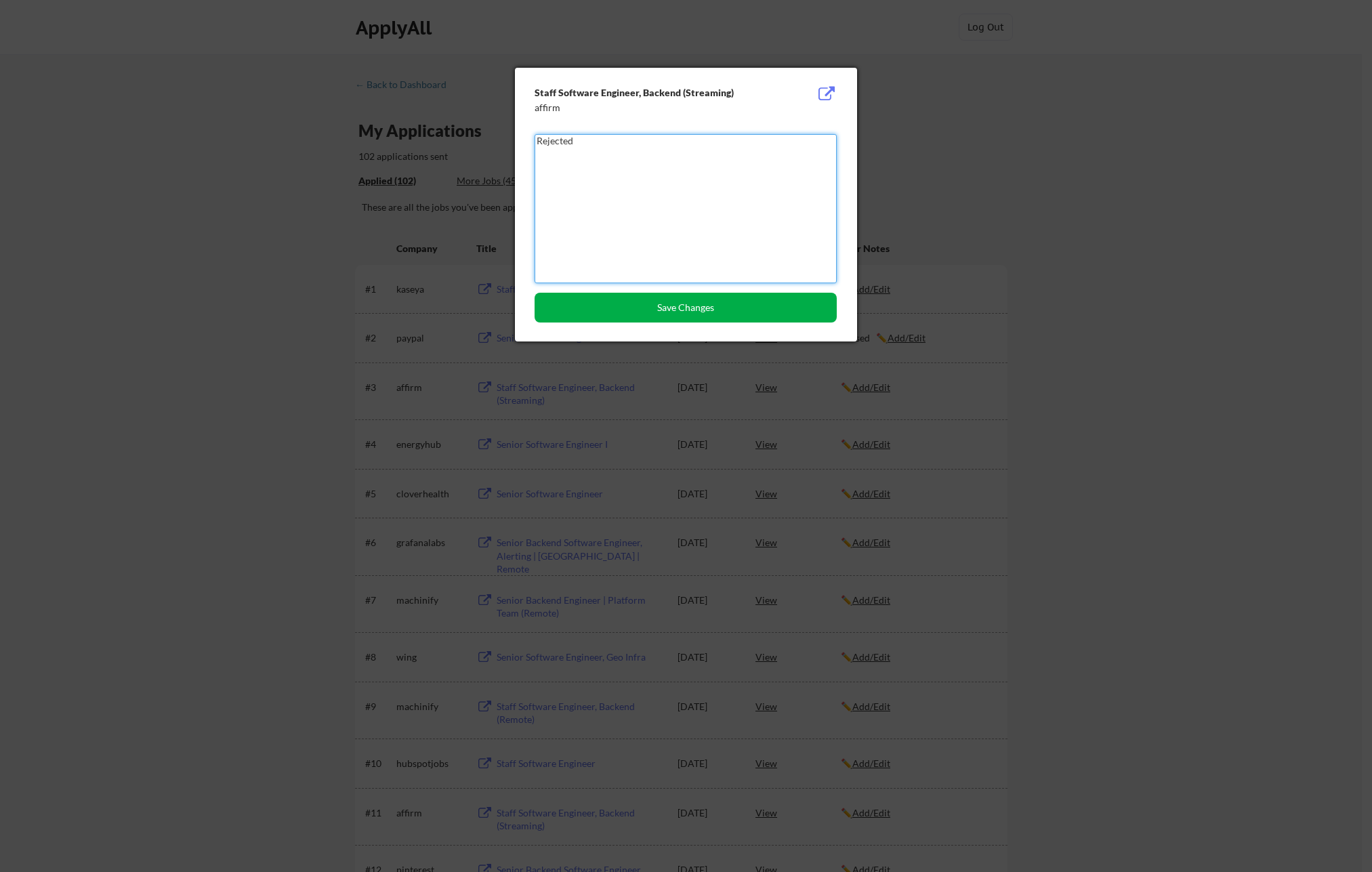
type textarea "Rejected"
click at [769, 315] on button "Save Changes" at bounding box center [685, 307] width 302 height 30
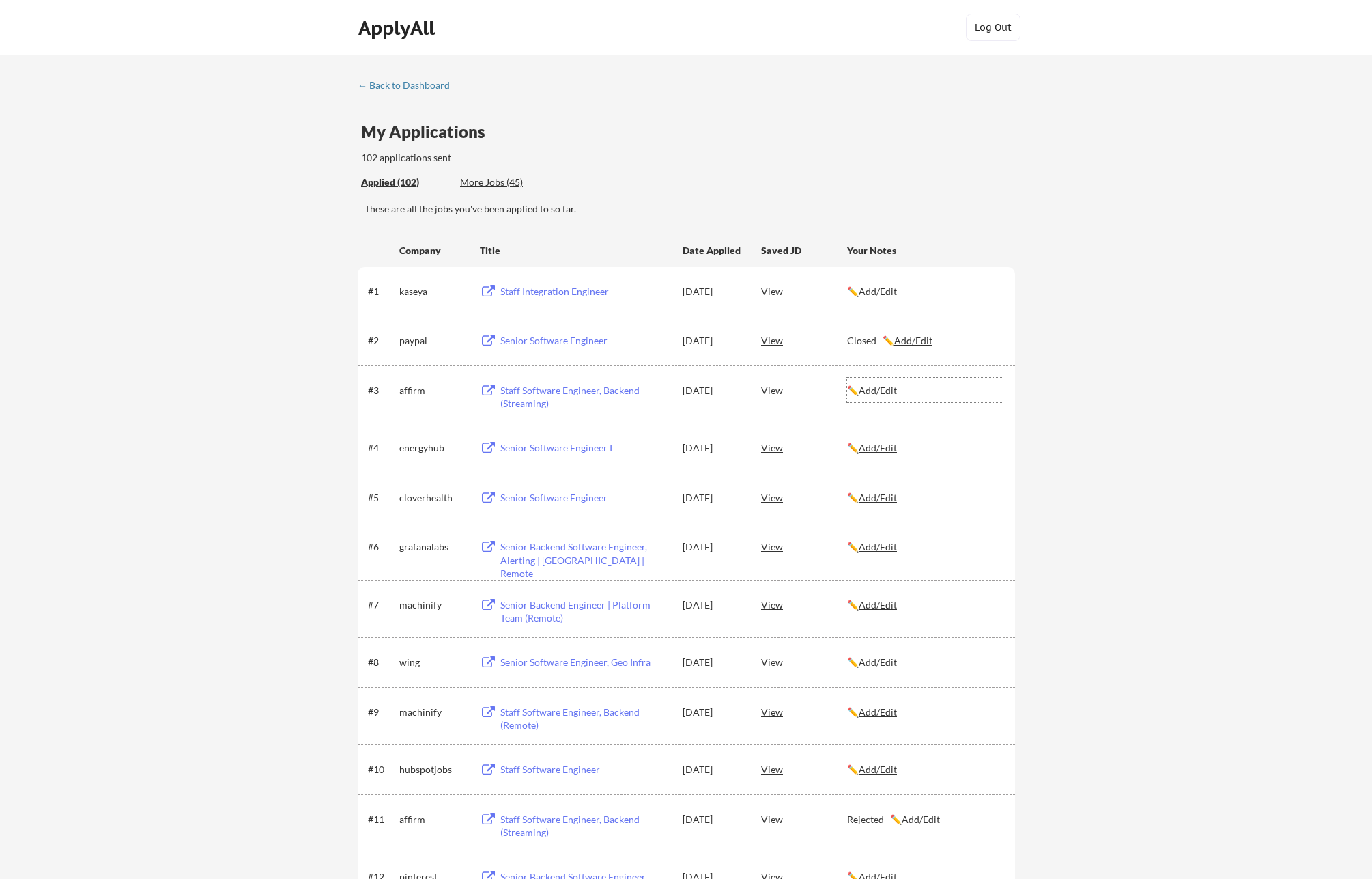
click at [883, 389] on u "Add/Edit" at bounding box center [877, 390] width 38 height 11
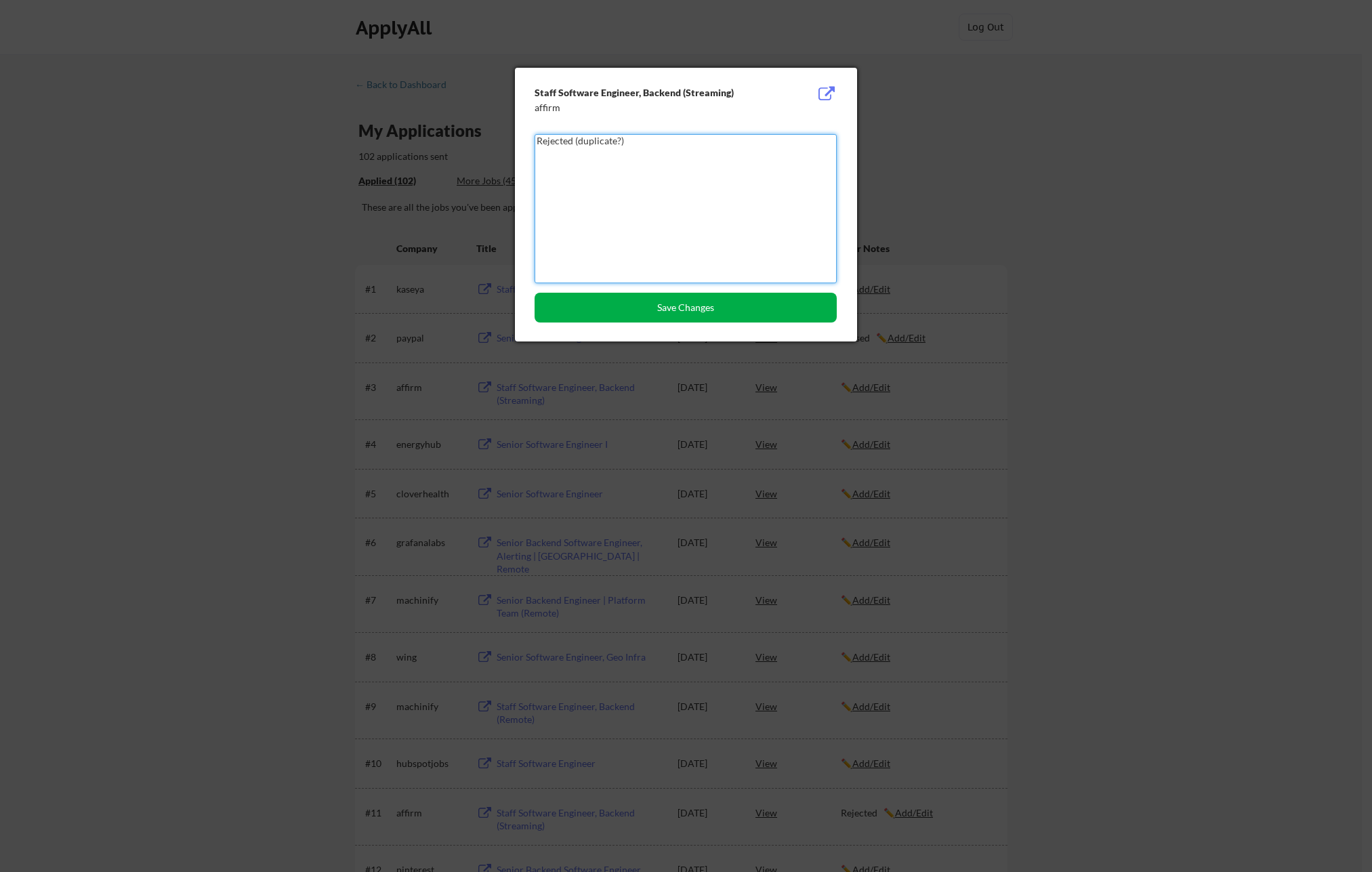
type textarea "Rejected (duplicate?)"
click at [699, 311] on button "Save Changes" at bounding box center [685, 307] width 302 height 30
